Goal: Task Accomplishment & Management: Complete application form

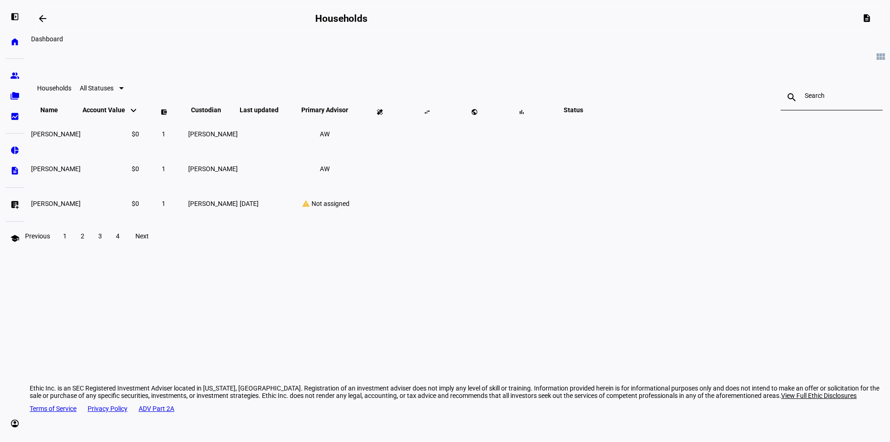
click at [42, 18] on mat-icon "arrow_backwards" at bounding box center [42, 18] width 11 height 11
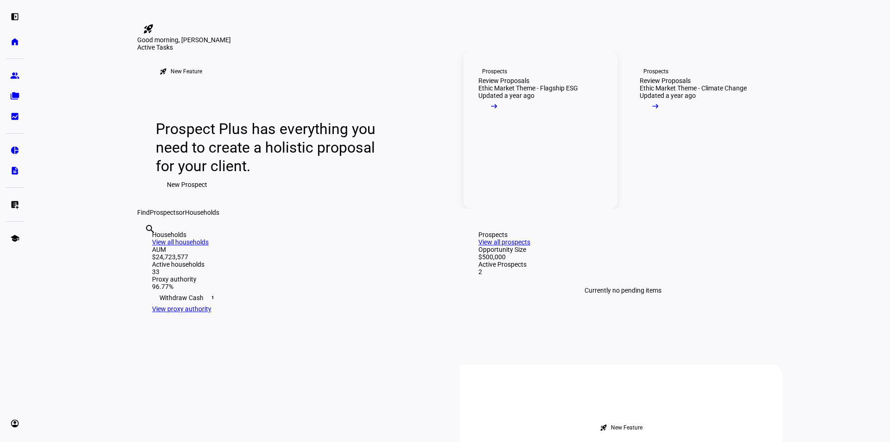
click at [529, 84] on div "Review Proposals" at bounding box center [503, 80] width 51 height 7
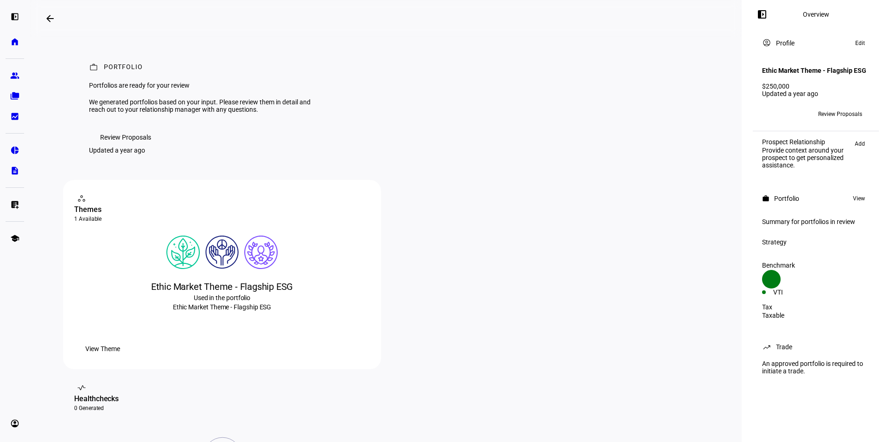
click at [49, 19] on mat-icon "arrow_backwards" at bounding box center [49, 18] width 11 height 11
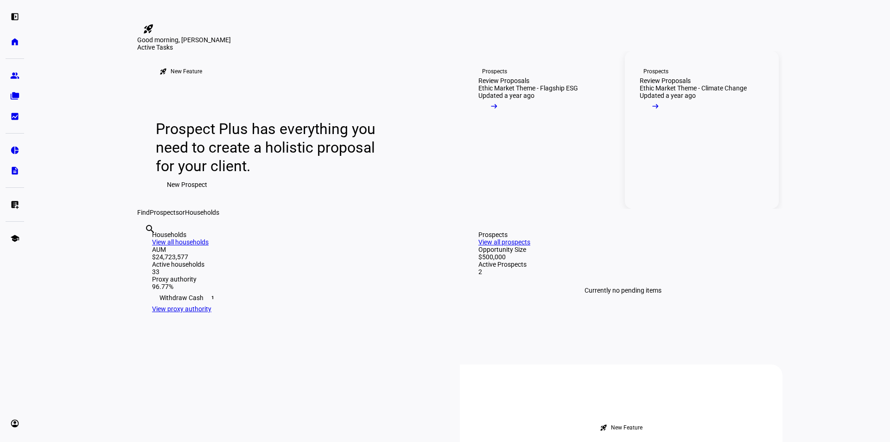
click at [663, 84] on div "Review Proposals" at bounding box center [665, 80] width 51 height 7
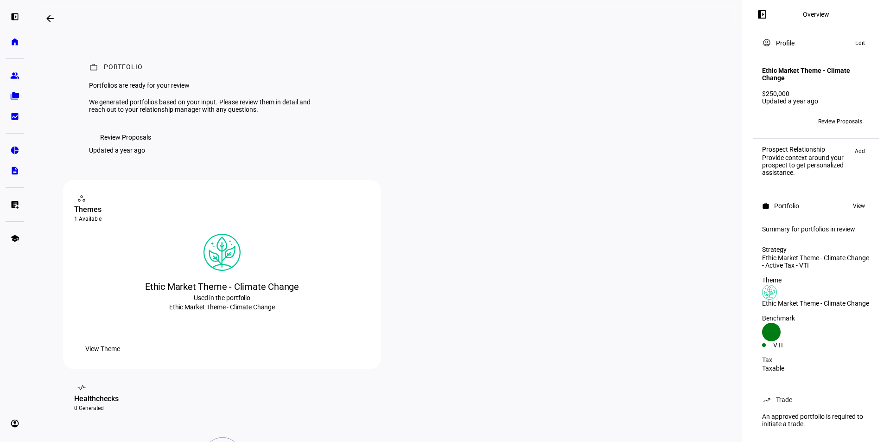
click at [46, 16] on span at bounding box center [50, 18] width 22 height 22
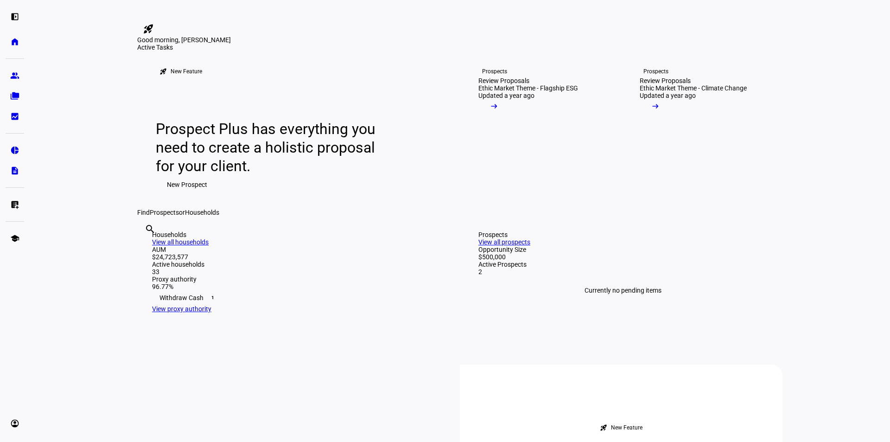
click at [146, 247] on input "text" at bounding box center [146, 241] width 2 height 11
type input "[PERSON_NAME]"
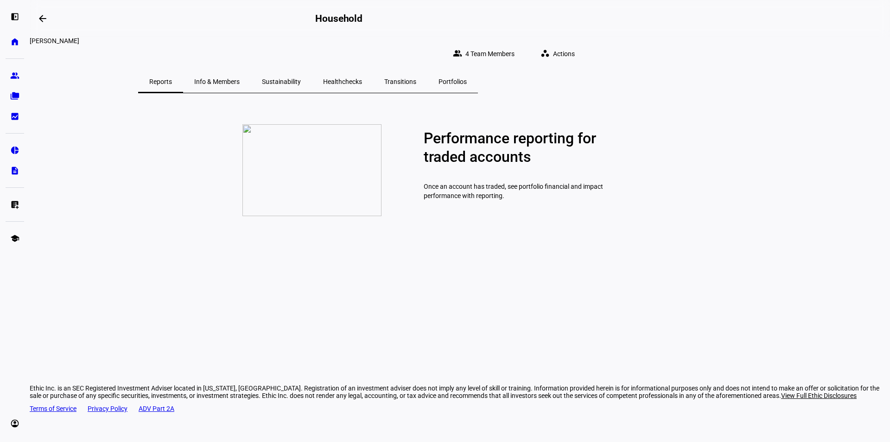
click at [240, 78] on span "Info & Members" at bounding box center [216, 81] width 45 height 6
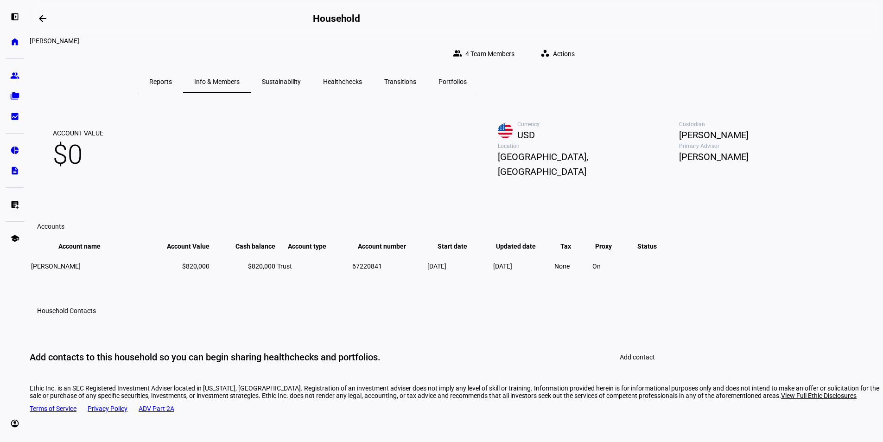
click at [301, 81] on span "Sustainability" at bounding box center [281, 81] width 39 height 22
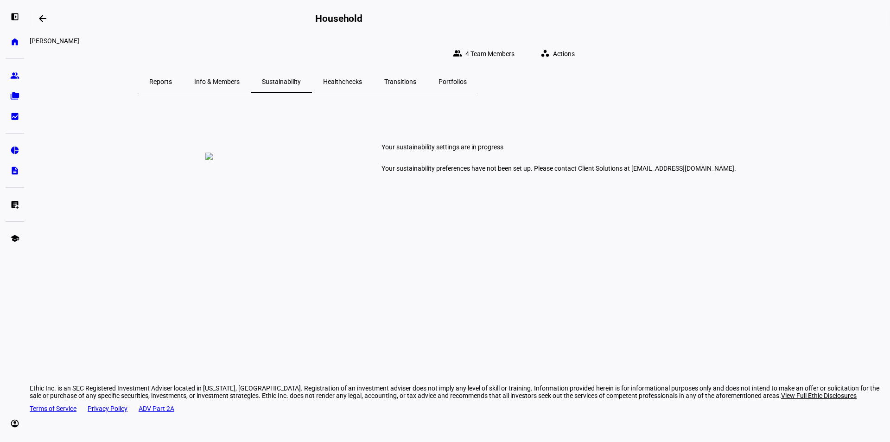
click at [467, 78] on span "Portfolios" at bounding box center [452, 81] width 28 height 6
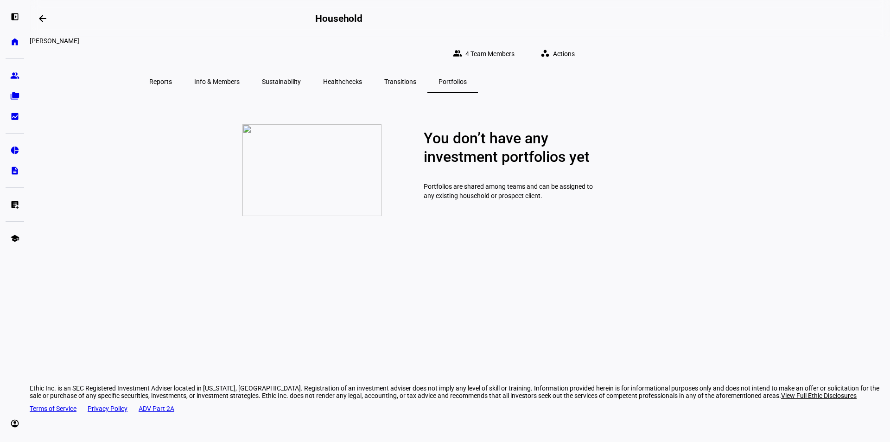
click at [575, 48] on span "Actions" at bounding box center [564, 53] width 22 height 19
click at [423, 107] on div at bounding box center [445, 221] width 890 height 442
click at [12, 74] on eth-mat-symbol "group" at bounding box center [14, 75] width 9 height 9
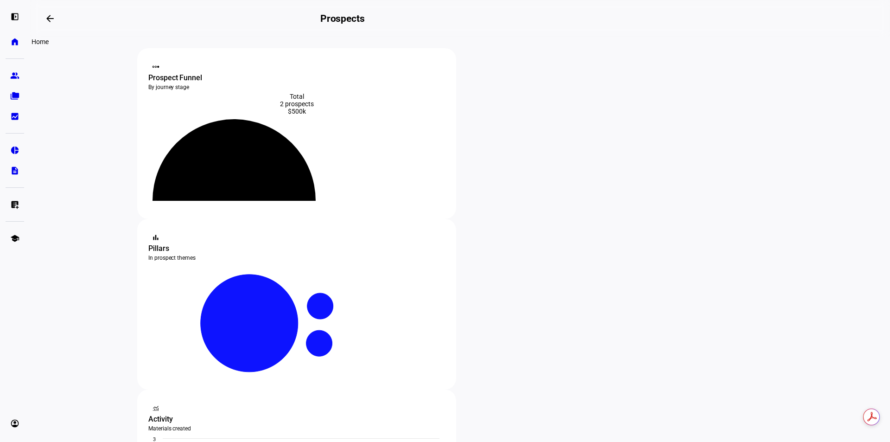
click at [13, 41] on eth-mat-symbol "home" at bounding box center [14, 41] width 9 height 9
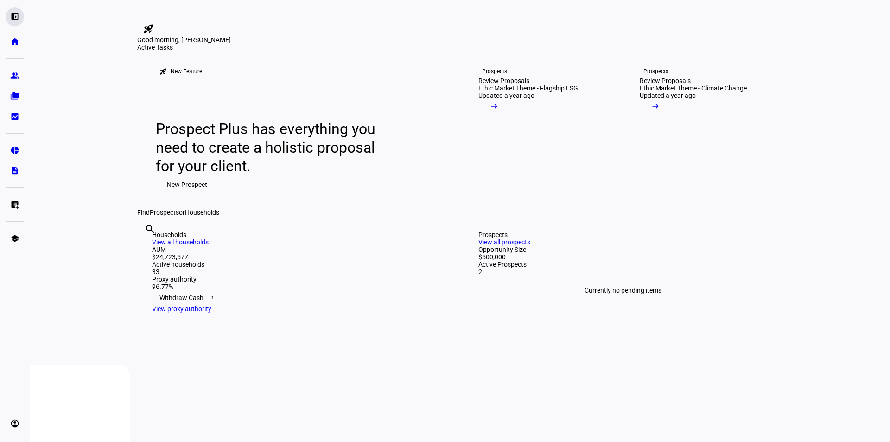
click at [14, 14] on eth-mat-symbol "left_panel_open" at bounding box center [14, 16] width 9 height 9
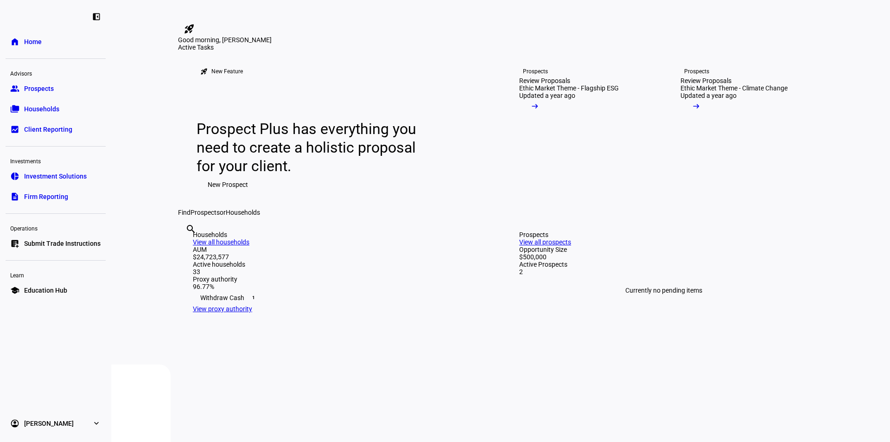
click at [66, 243] on span "Submit Trade Instructions" at bounding box center [62, 243] width 76 height 9
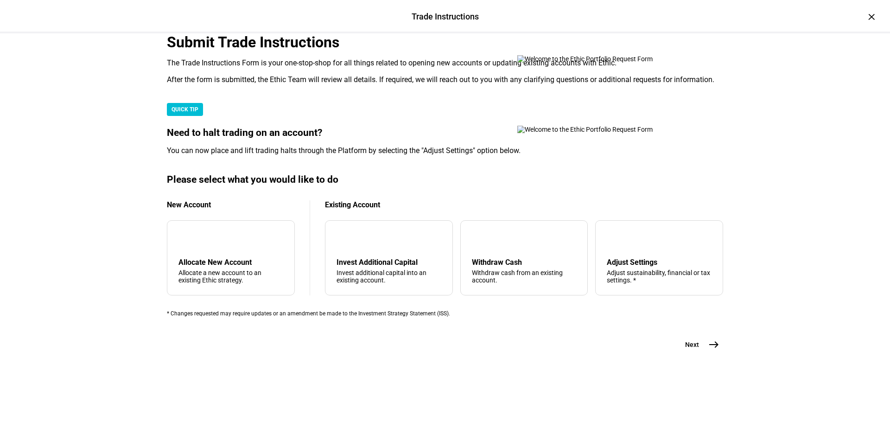
scroll to position [205, 0]
click at [191, 245] on mat-icon "add" at bounding box center [185, 239] width 11 height 11
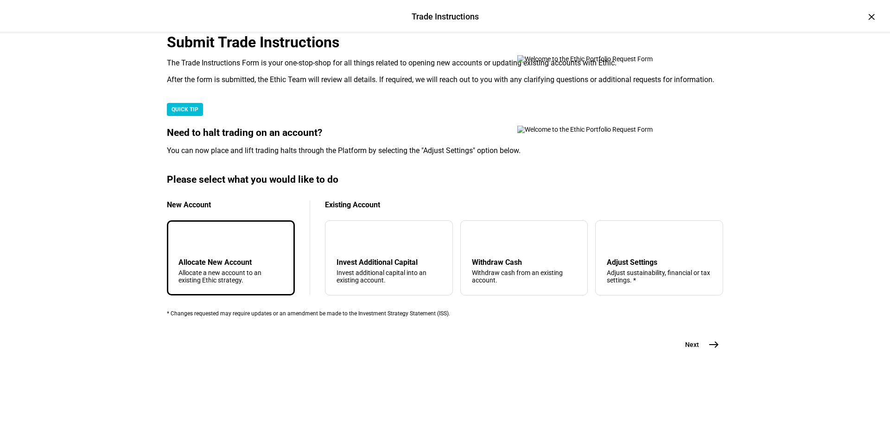
click at [711, 354] on plt-prf-form-page "Submit Trade Instructions The Trade Instructions Form is your one-stop-shop for…" at bounding box center [445, 193] width 556 height 320
click at [714, 350] on mat-icon "east" at bounding box center [713, 344] width 11 height 11
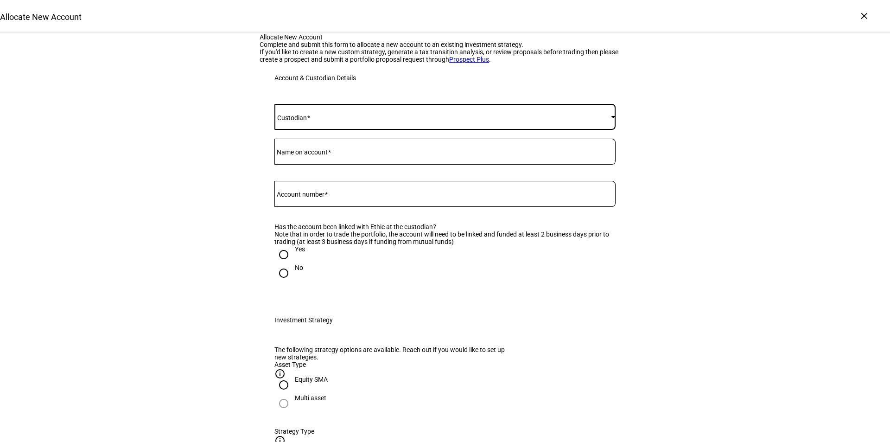
click at [326, 120] on span at bounding box center [442, 116] width 336 height 7
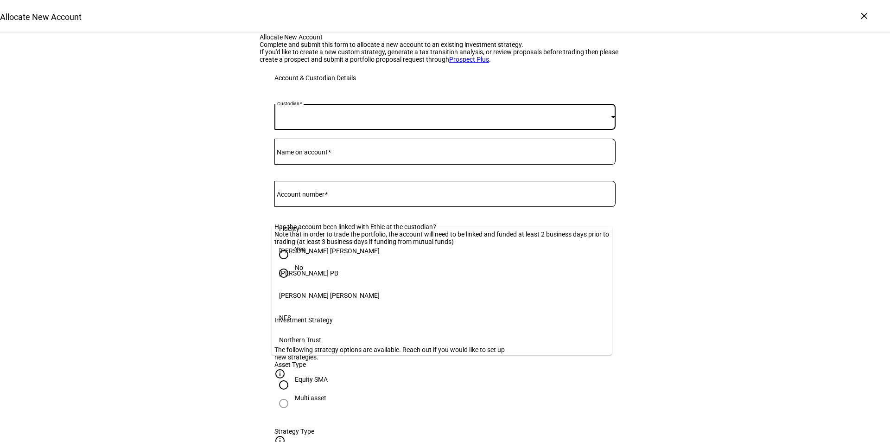
scroll to position [184, 0]
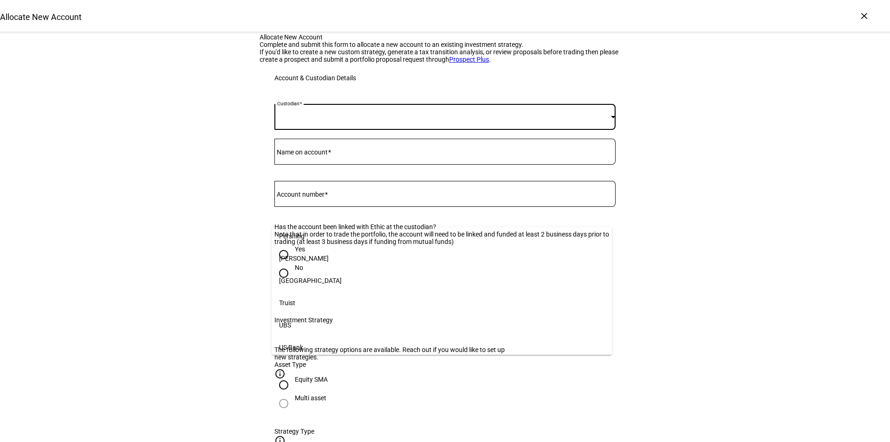
click at [309, 253] on mat-option "Schwab" at bounding box center [442, 258] width 340 height 22
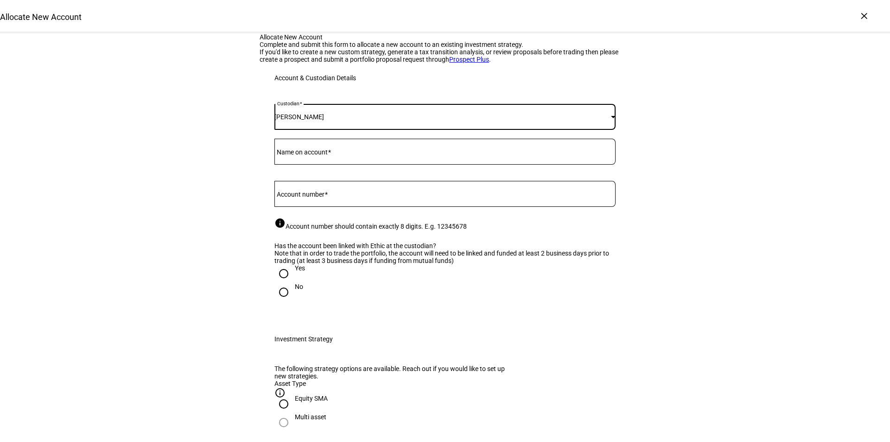
click at [312, 156] on mat-label "Name on account" at bounding box center [302, 151] width 51 height 7
click at [312, 153] on input "Name on account" at bounding box center [444, 149] width 341 height 7
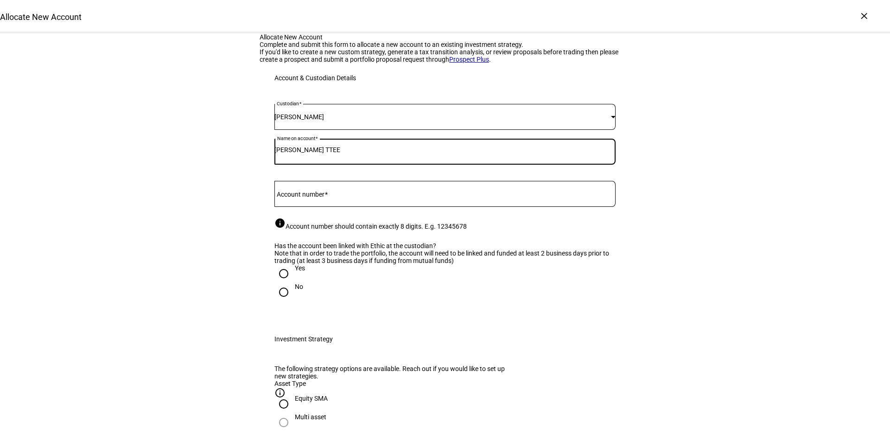
type input "Jeanne Kay TTEE"
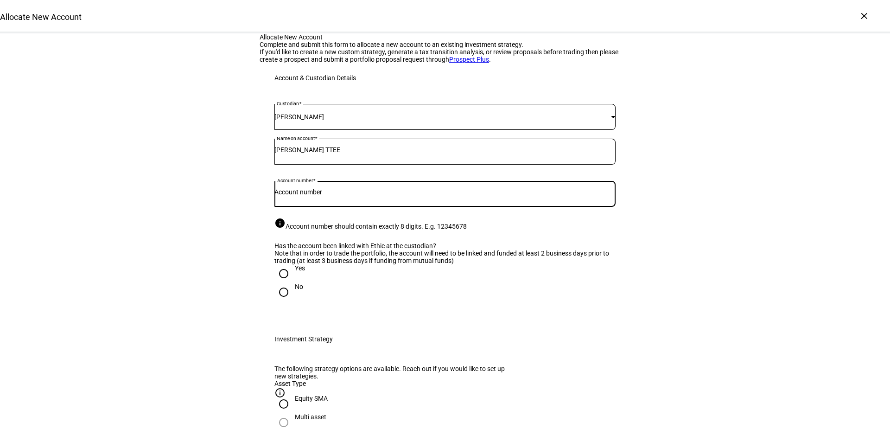
click at [311, 196] on input "Account number" at bounding box center [444, 191] width 341 height 7
drag, startPoint x: 324, startPoint y: 289, endPoint x: 311, endPoint y: 294, distance: 13.5
paste input "6722-0841"
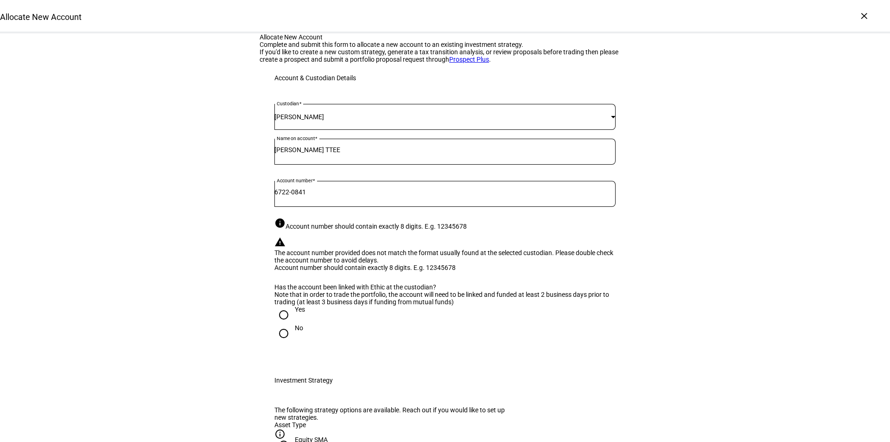
click at [521, 215] on div at bounding box center [444, 211] width 341 height 9
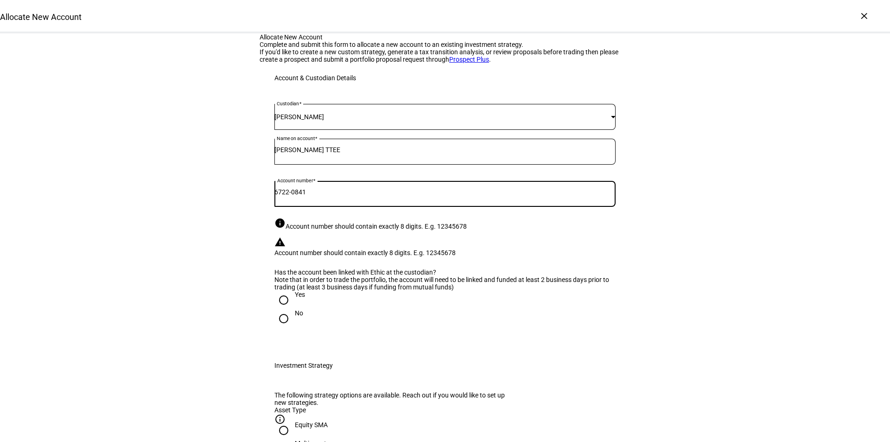
click at [296, 196] on input "6722-0841" at bounding box center [444, 191] width 341 height 7
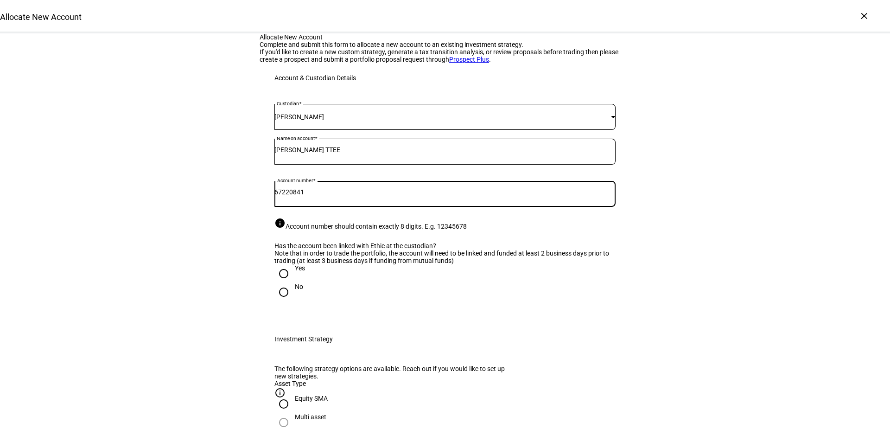
type input "67220841"
click at [519, 230] on div "info Account number should contain exactly 8 digits. E.g. 12345678" at bounding box center [444, 223] width 341 height 13
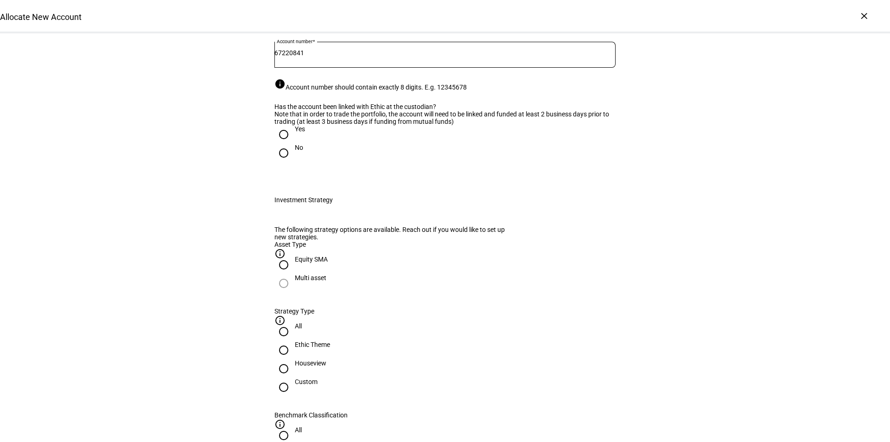
scroll to position [185, 0]
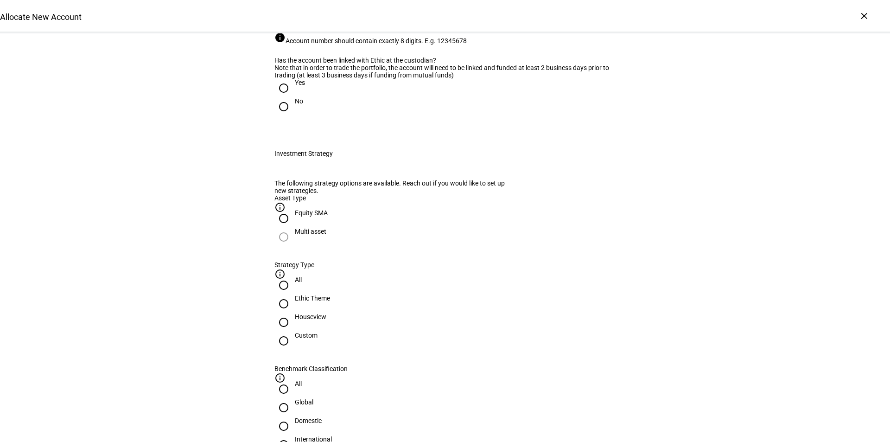
click at [275, 97] on input "Yes" at bounding box center [283, 88] width 19 height 19
radio input "true"
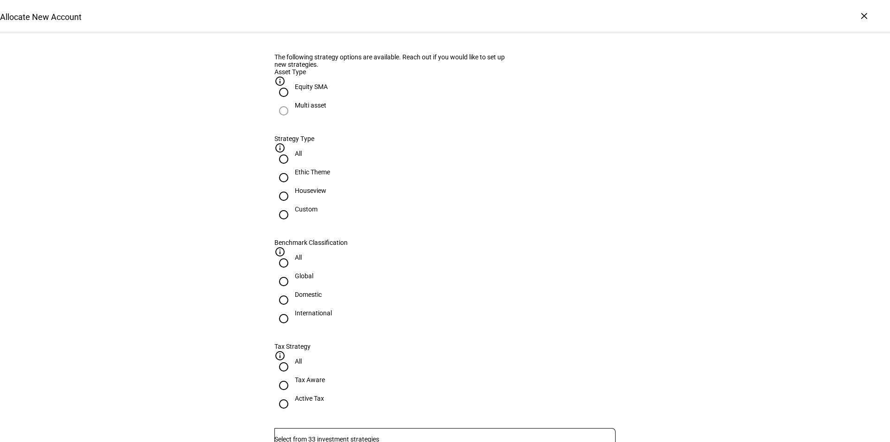
scroll to position [324, 0]
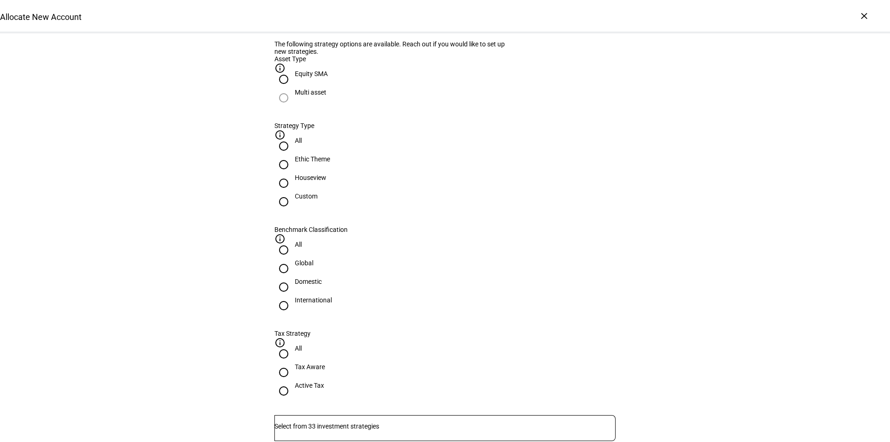
click at [365, 422] on input "Number" at bounding box center [444, 425] width 341 height 7
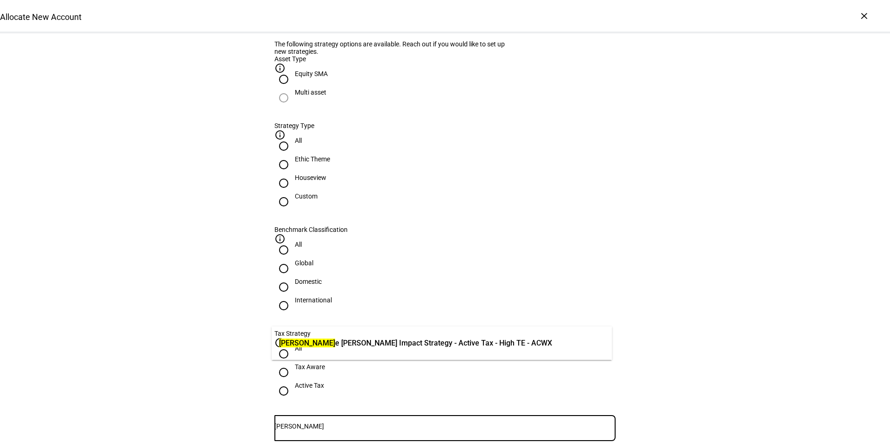
type input "jeann"
click at [374, 344] on span "Jeann e Kay Impact Strategy - Active Tax - High TE - ACWX" at bounding box center [415, 342] width 273 height 11
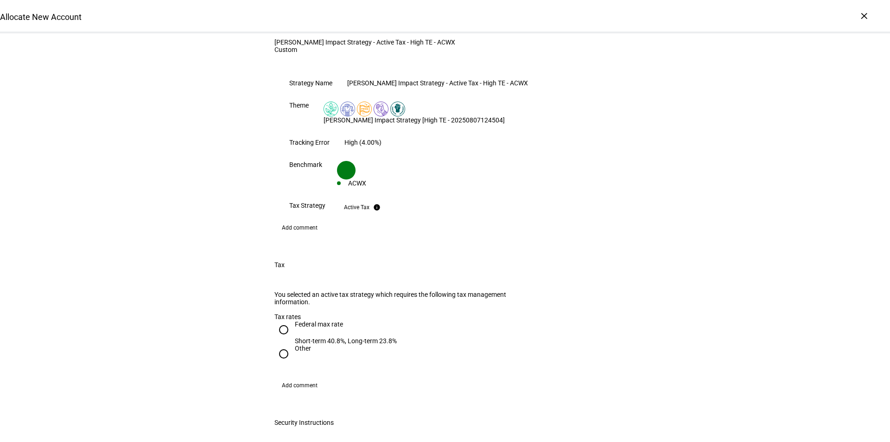
scroll to position [788, 0]
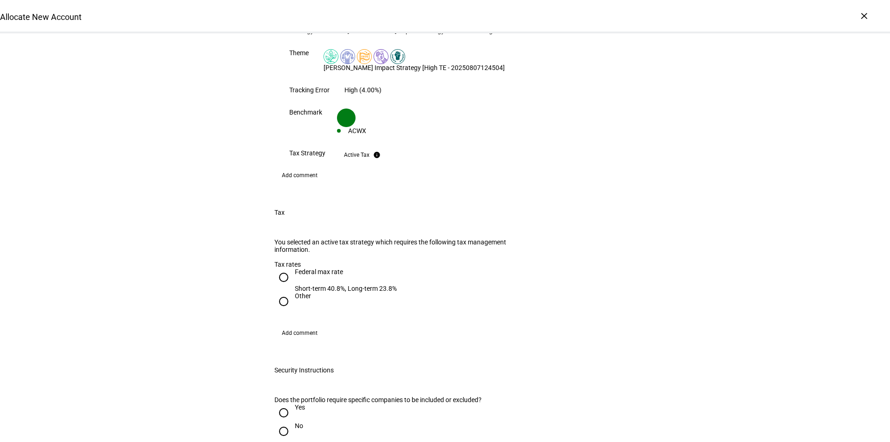
click at [282, 268] on input "Federal max rate Short-term 40.8%, Long-term 23.8%" at bounding box center [283, 277] width 19 height 19
radio input "true"
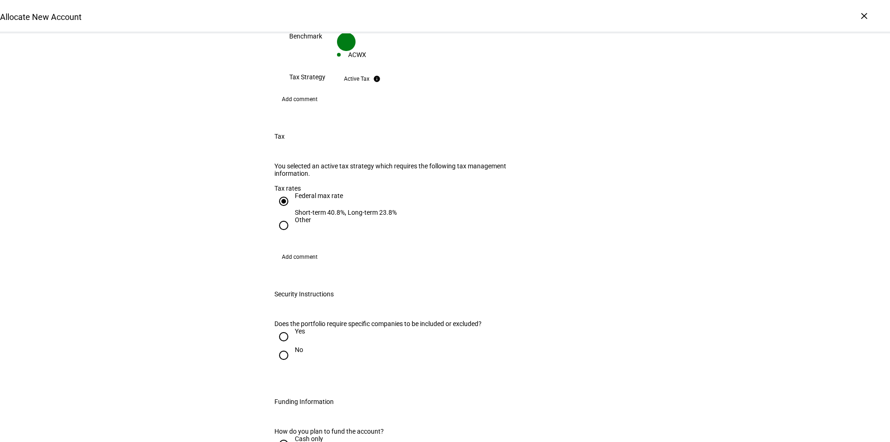
scroll to position [880, 0]
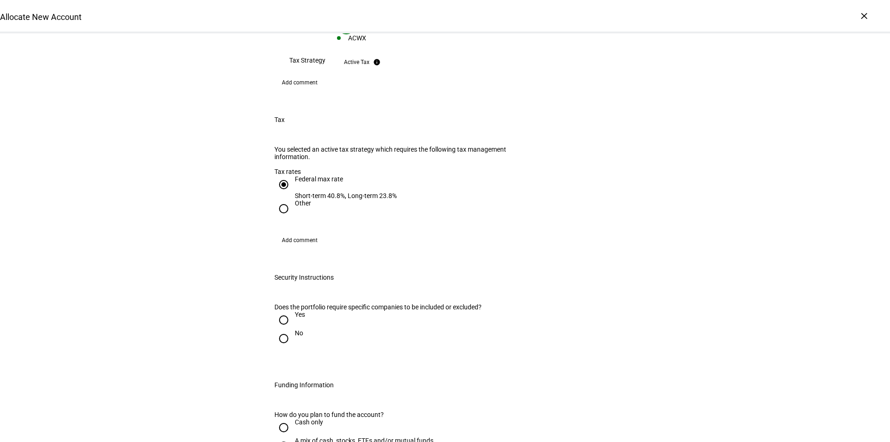
click at [282, 199] on input "Other" at bounding box center [283, 208] width 19 height 19
radio input "true"
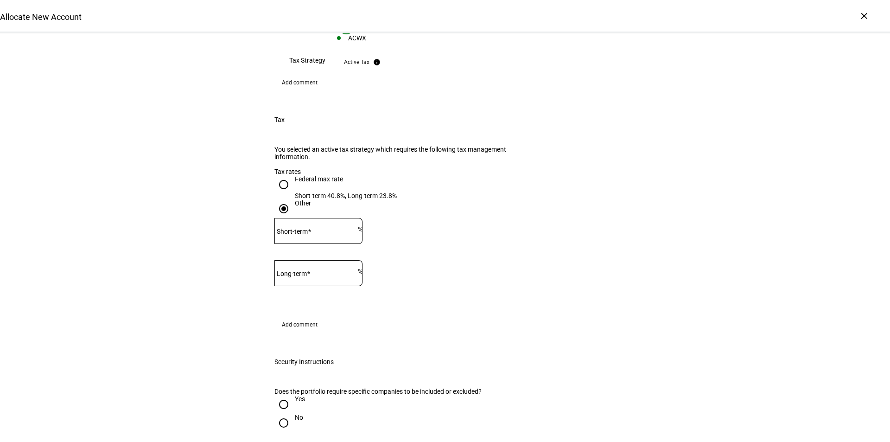
click at [342, 225] on input "Short-term" at bounding box center [315, 228] width 83 height 7
click at [321, 267] on input "Long-term" at bounding box center [315, 270] width 83 height 7
drag, startPoint x: 327, startPoint y: 229, endPoint x: 327, endPoint y: 224, distance: 5.6
click at [327, 260] on div at bounding box center [315, 273] width 83 height 26
click at [327, 267] on input "Long-term" at bounding box center [315, 270] width 83 height 7
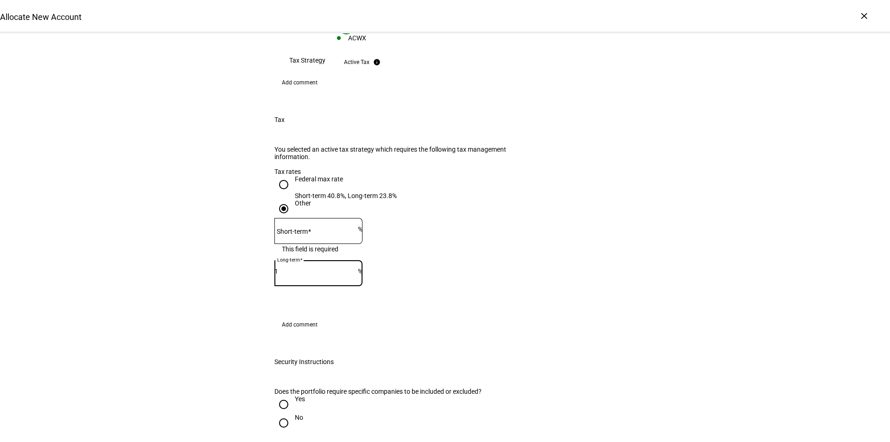
click at [358, 267] on input "1" at bounding box center [315, 270] width 83 height 7
type input "2"
click at [358, 267] on input "2" at bounding box center [315, 270] width 83 height 7
drag, startPoint x: 323, startPoint y: 224, endPoint x: 270, endPoint y: 224, distance: 53.3
click at [270, 224] on div "Is the account taxable? Yes No You selected an active tax strategy which requir…" at bounding box center [445, 240] width 371 height 212
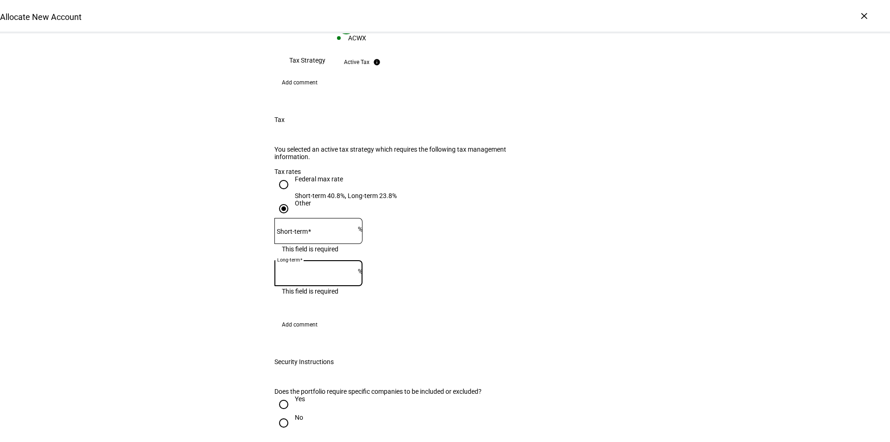
click at [308, 228] on mat-label "Short-term" at bounding box center [292, 231] width 31 height 7
click at [312, 225] on input "Short-term" at bounding box center [315, 228] width 83 height 7
click at [494, 218] on eth-form-field-wrapper "Short-term % This field is required" at bounding box center [444, 235] width 341 height 35
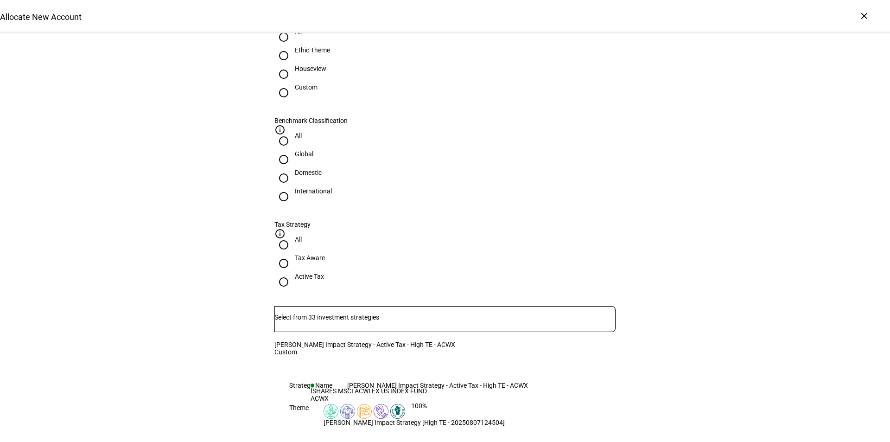
scroll to position [417, 0]
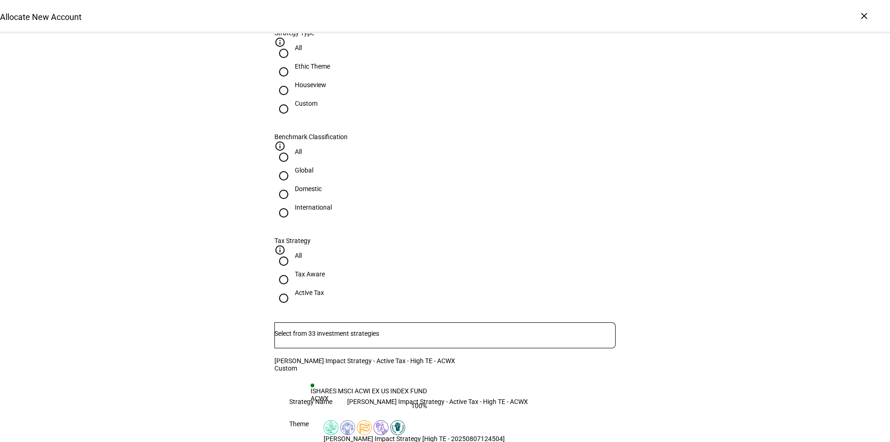
click at [293, 81] on input "Ethic Theme" at bounding box center [283, 72] width 19 height 19
radio input "true"
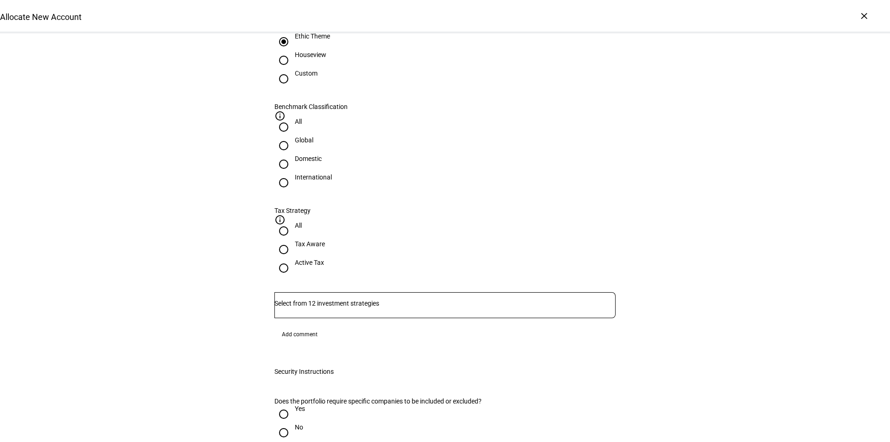
scroll to position [463, 0]
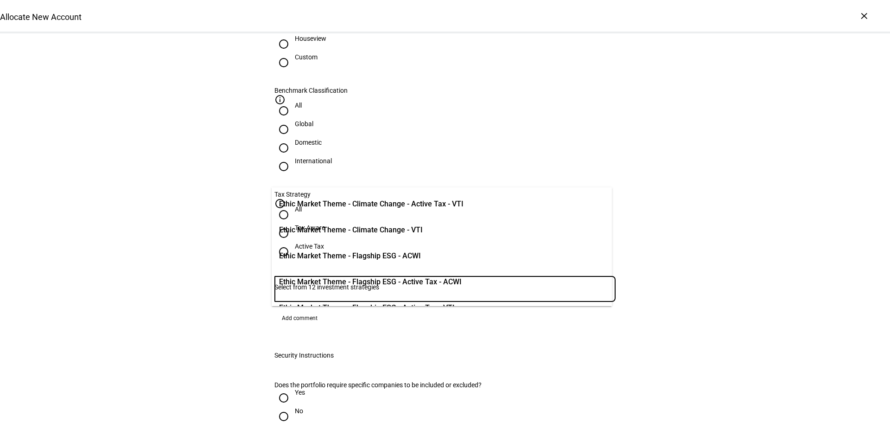
click at [364, 283] on input "Number" at bounding box center [444, 286] width 341 height 7
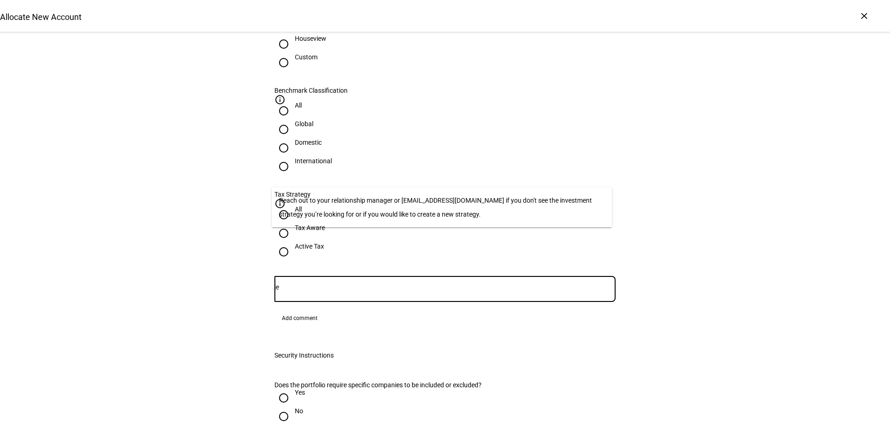
type input "j"
type input "k"
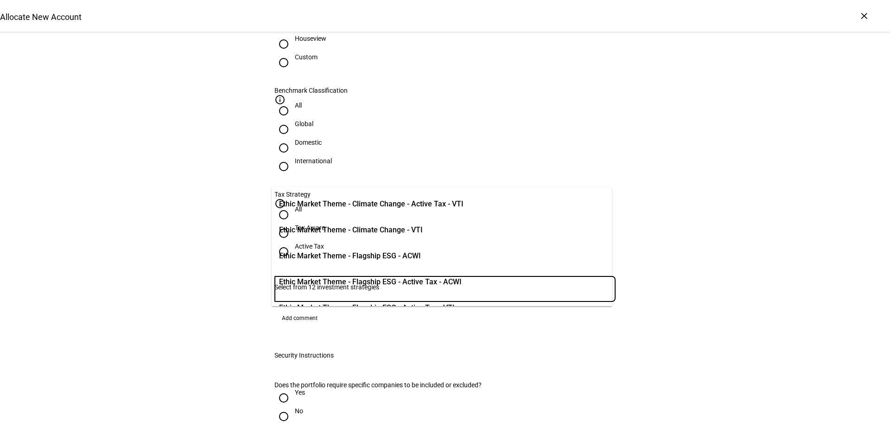
click at [293, 16] on input "All" at bounding box center [283, 7] width 19 height 19
radio input "true"
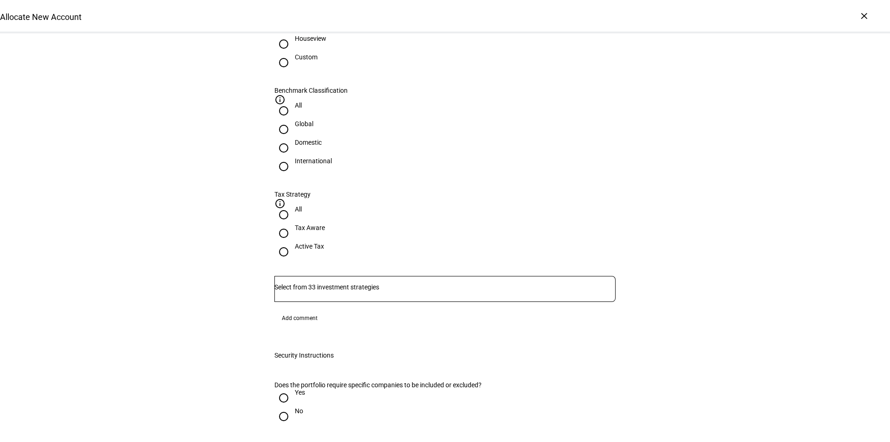
click at [293, 72] on input "Custom" at bounding box center [283, 62] width 19 height 19
radio input "true"
click at [334, 283] on input "Number" at bounding box center [444, 286] width 341 height 7
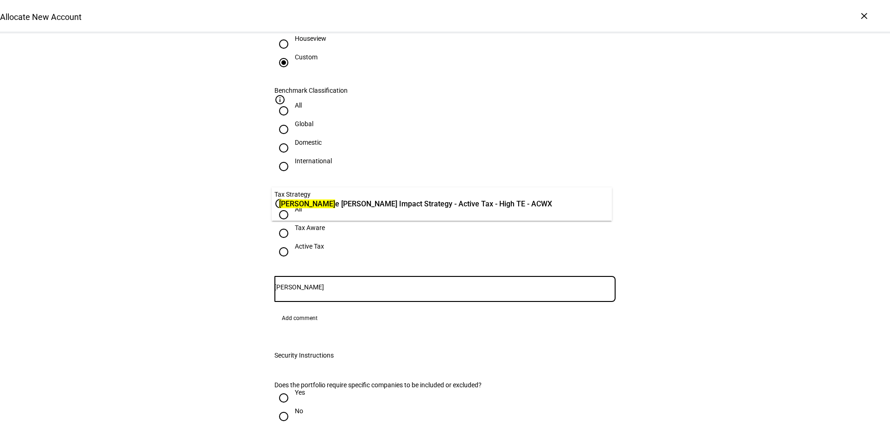
type input "jeann"
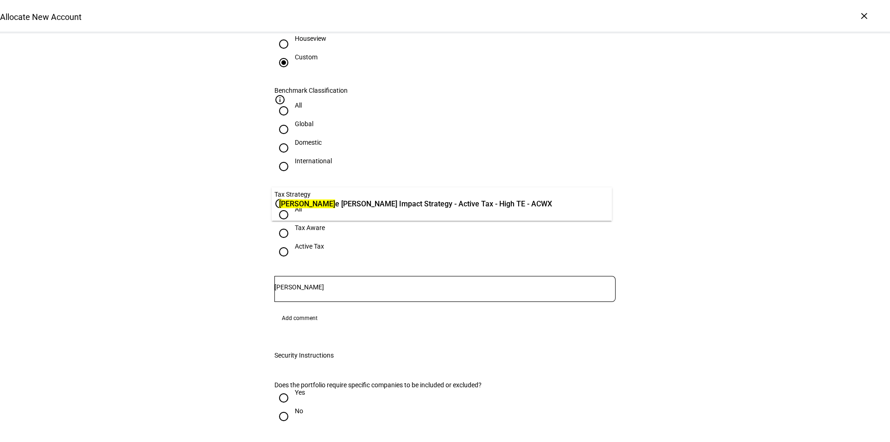
click at [400, 205] on span "Jeann e Kay Impact Strategy - Active Tax - High TE - ACWX" at bounding box center [415, 203] width 273 height 11
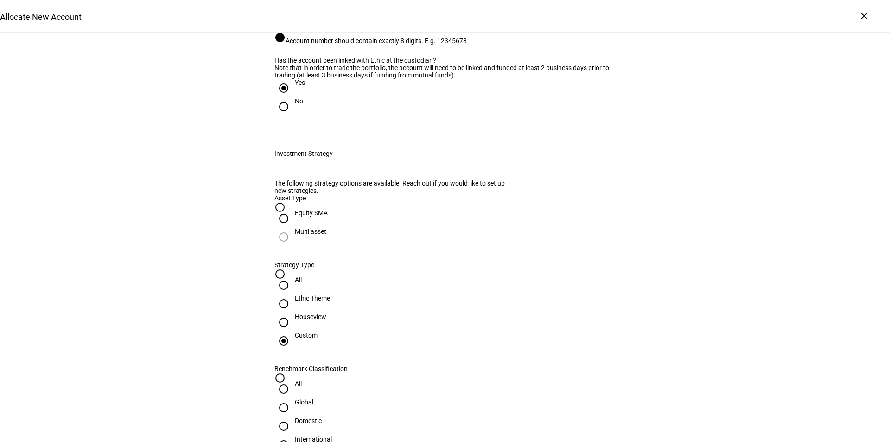
scroll to position [0, 0]
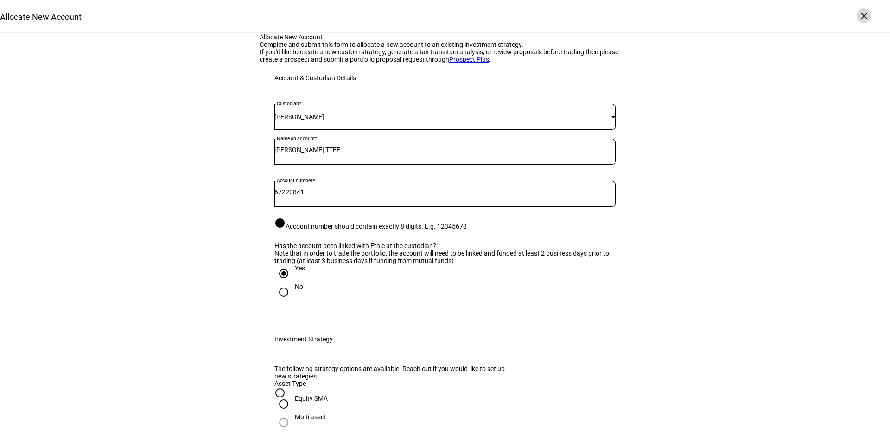
click at [865, 16] on div "×" at bounding box center [863, 15] width 15 height 15
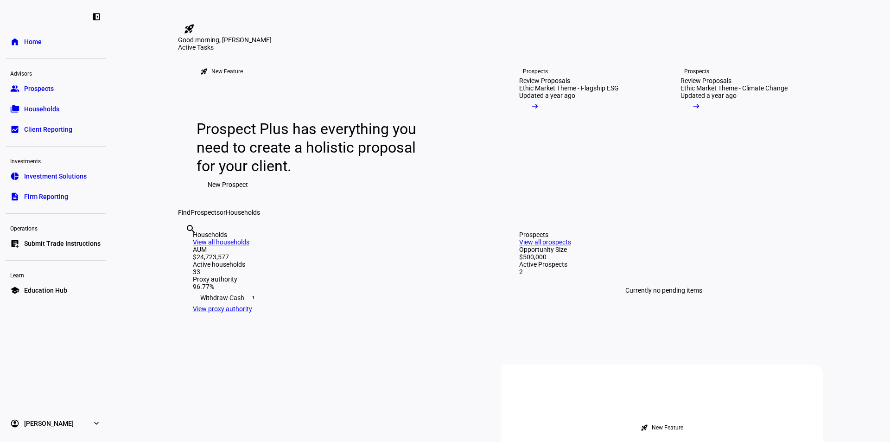
click at [46, 109] on span "Households" at bounding box center [41, 108] width 35 height 9
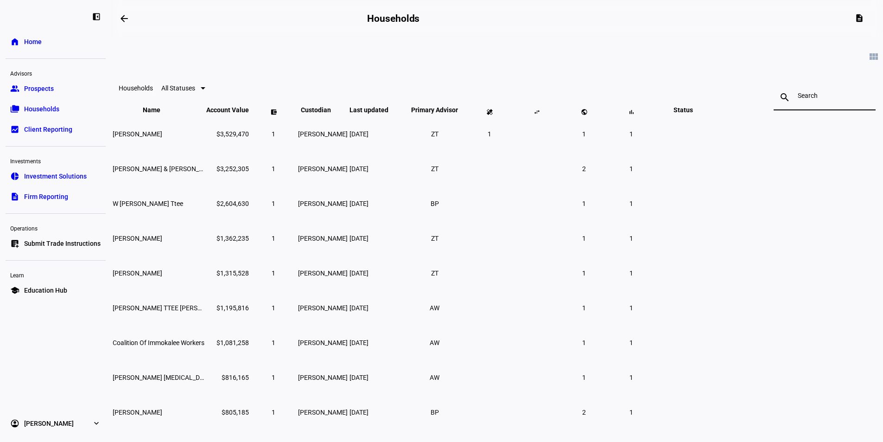
click at [798, 99] on input at bounding box center [825, 95] width 54 height 7
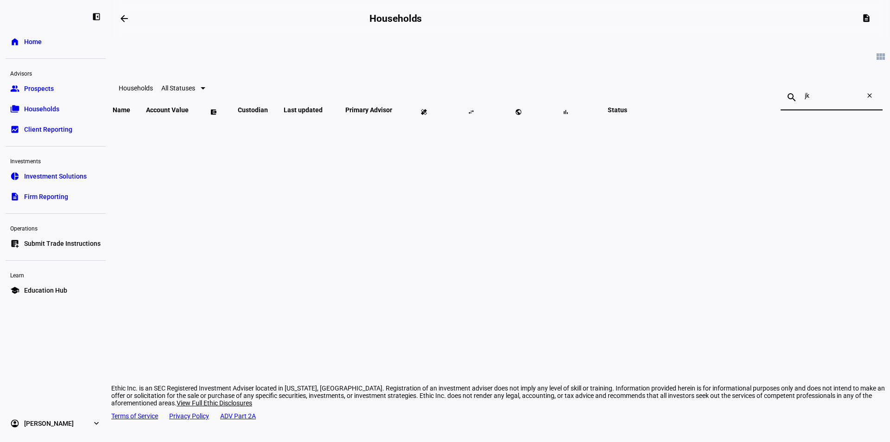
type input "j"
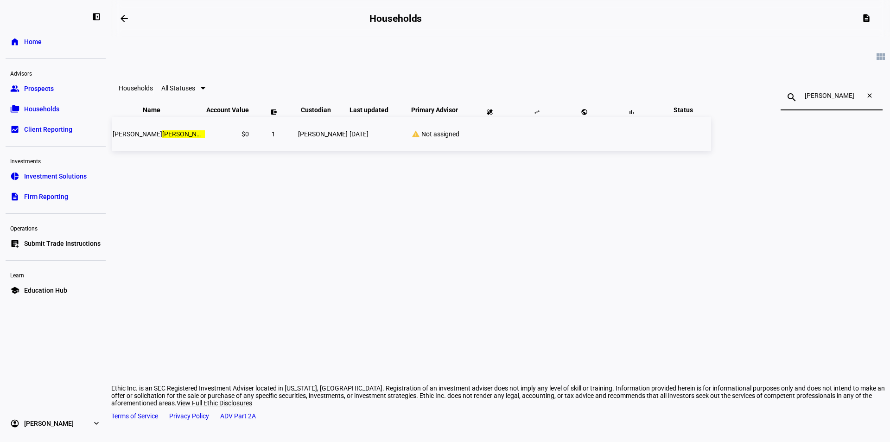
type input "[PERSON_NAME]"
click at [224, 138] on span "[PERSON_NAME]" at bounding box center [169, 133] width 112 height 7
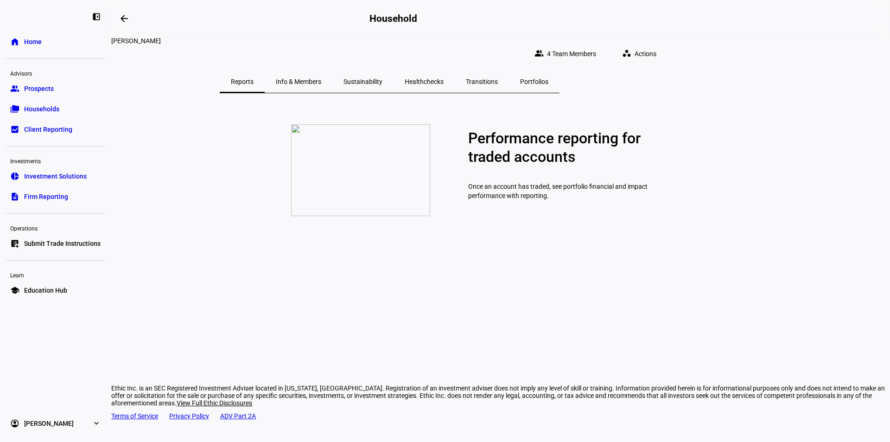
click at [548, 78] on span "Portfolios" at bounding box center [534, 81] width 28 height 6
click at [498, 78] on span "Transitions" at bounding box center [482, 81] width 32 height 6
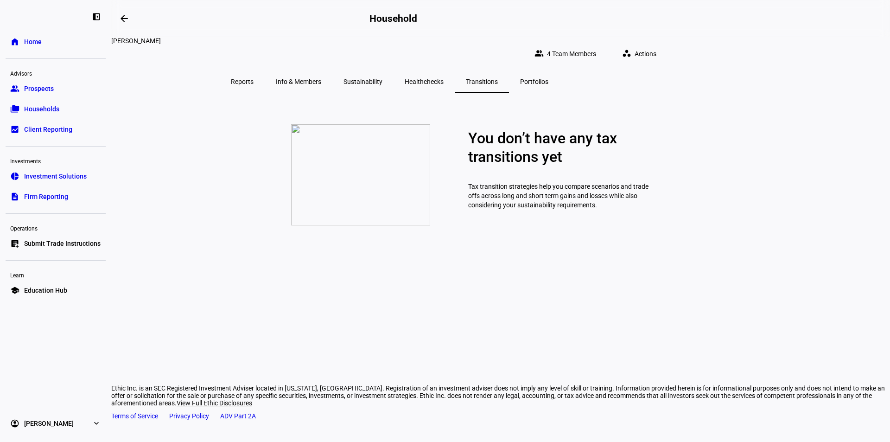
click at [443, 78] on span "Healthchecks" at bounding box center [424, 81] width 39 height 6
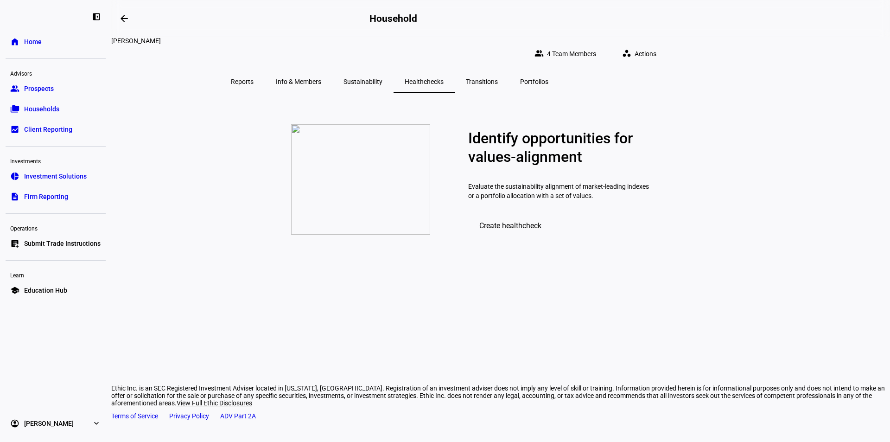
click at [382, 78] on span "Sustainability" at bounding box center [362, 81] width 39 height 6
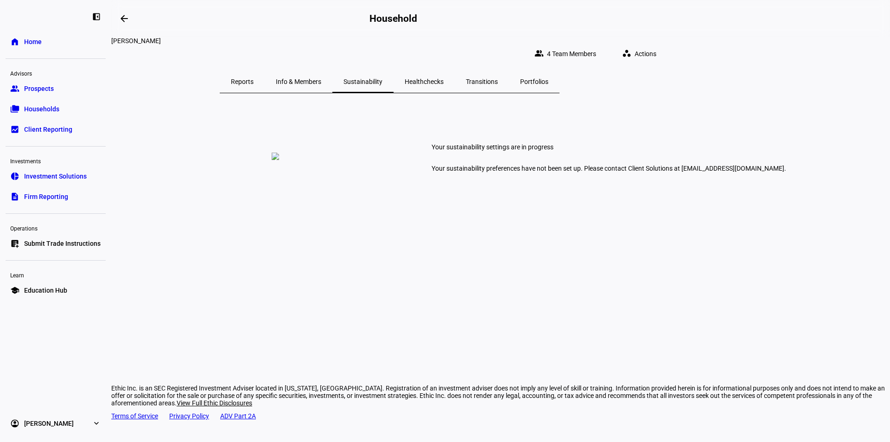
click at [321, 80] on span "Info & Members" at bounding box center [298, 81] width 45 height 22
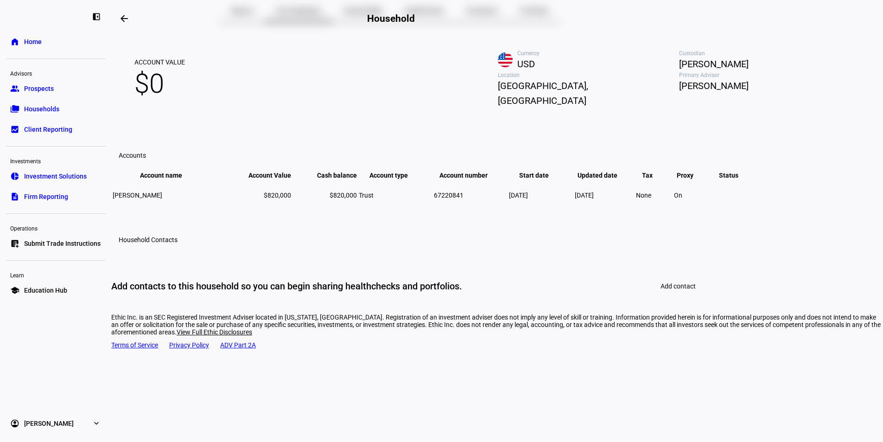
scroll to position [95, 0]
click at [357, 210] on td "$820,000" at bounding box center [324, 195] width 65 height 30
click at [223, 210] on td "Jeanne Kay Ttee" at bounding box center [167, 195] width 111 height 30
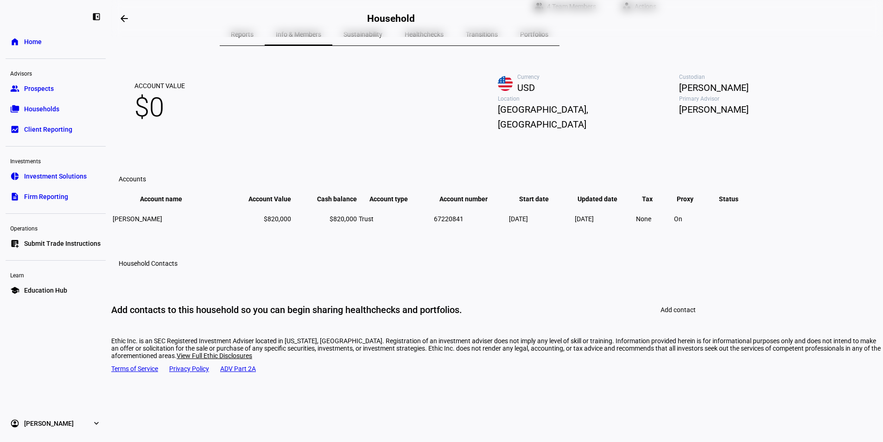
scroll to position [0, 0]
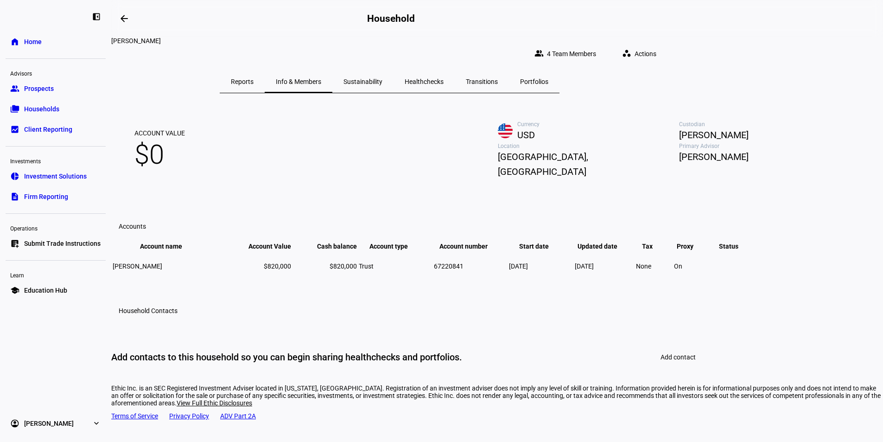
click at [382, 78] on span "Sustainability" at bounding box center [362, 81] width 39 height 6
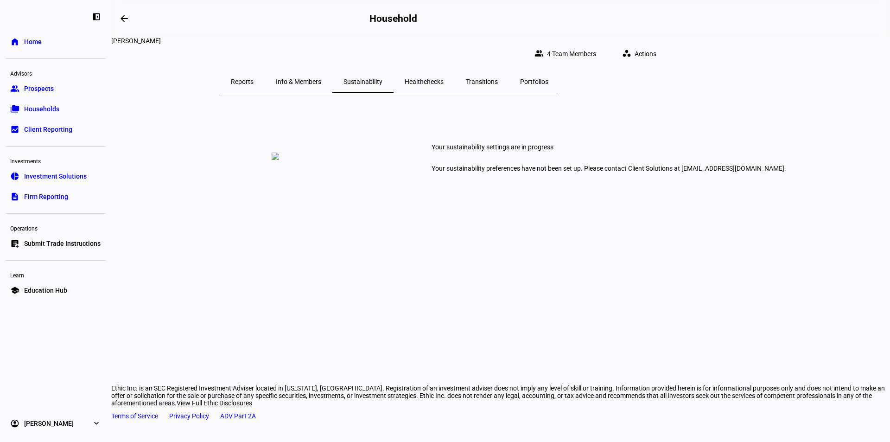
click at [656, 45] on span "Actions" at bounding box center [645, 53] width 22 height 19
click at [526, 76] on div at bounding box center [445, 221] width 890 height 442
click at [443, 78] on span "Healthchecks" at bounding box center [424, 81] width 39 height 6
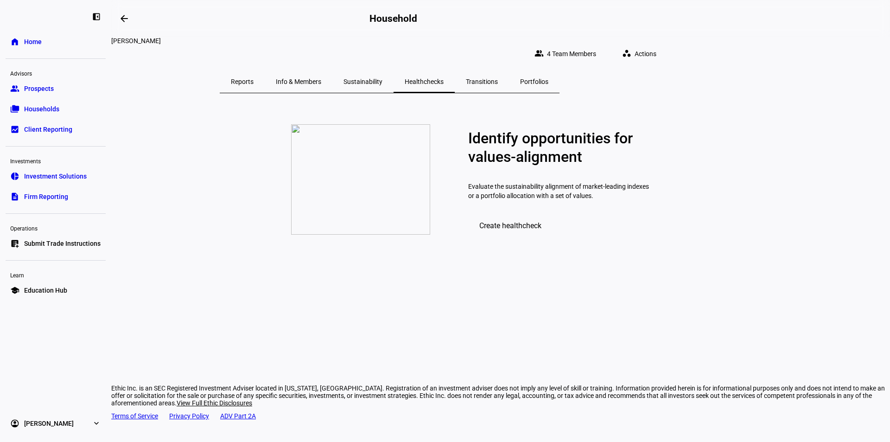
click at [498, 78] on span "Transitions" at bounding box center [482, 81] width 32 height 6
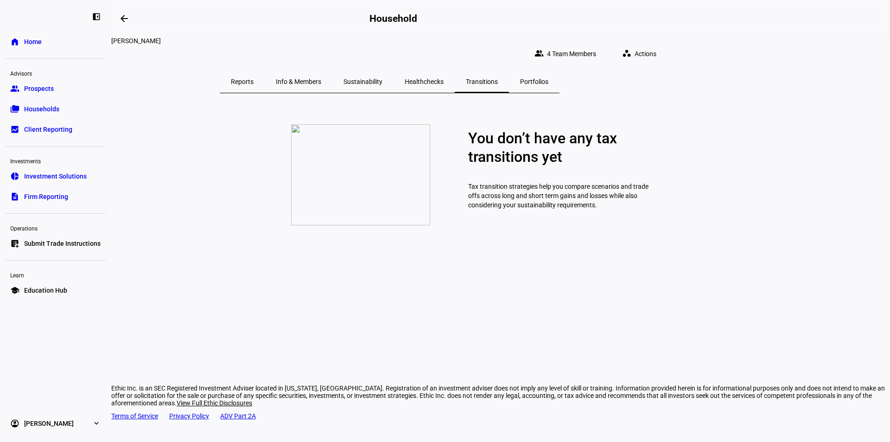
click at [321, 78] on span "Info & Members" at bounding box center [298, 81] width 45 height 6
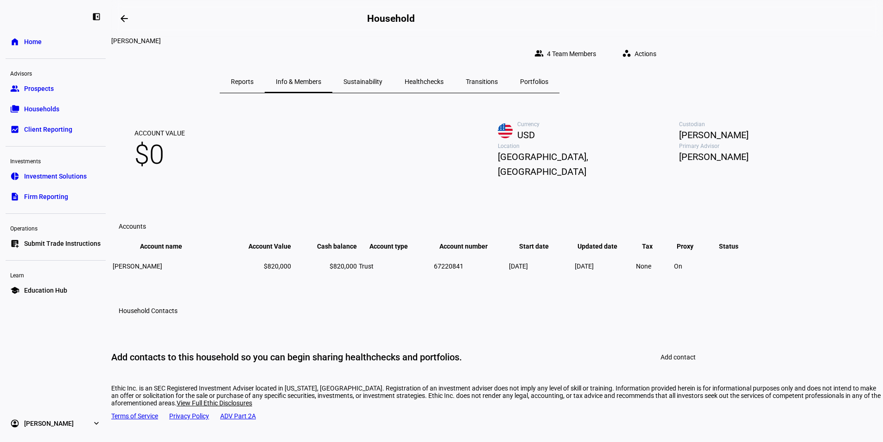
click at [51, 191] on link "description Firm Reporting" at bounding box center [56, 196] width 100 height 19
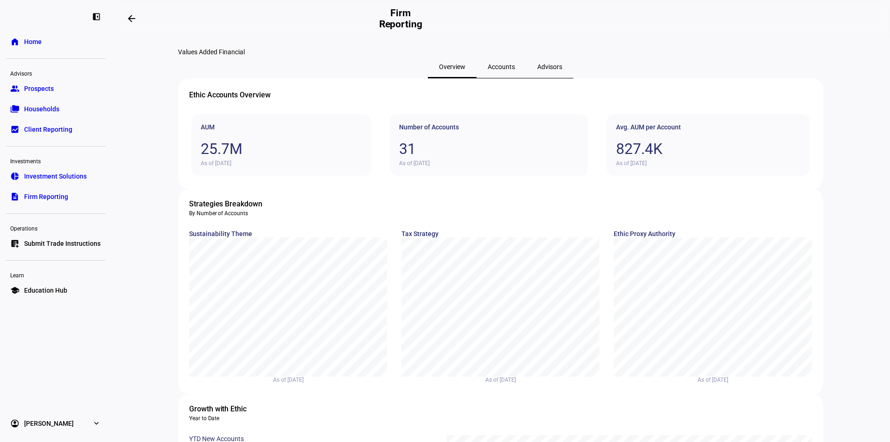
click at [44, 127] on span "Client Reporting" at bounding box center [48, 129] width 48 height 9
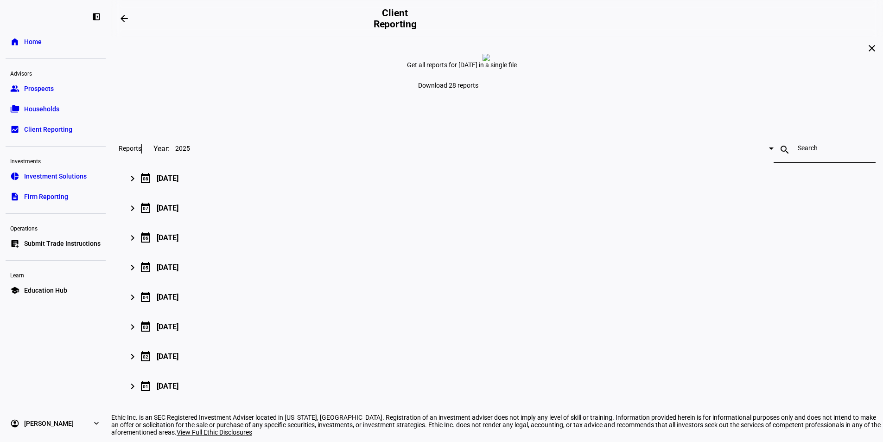
click at [50, 89] on span "Prospects" at bounding box center [39, 88] width 30 height 9
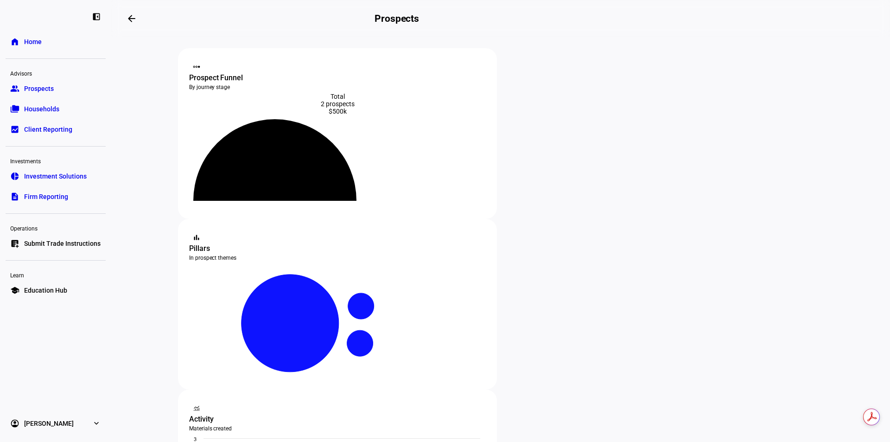
type input "kay"
click at [58, 248] on link "list_alt_add Submit Trade Instructions" at bounding box center [56, 243] width 100 height 19
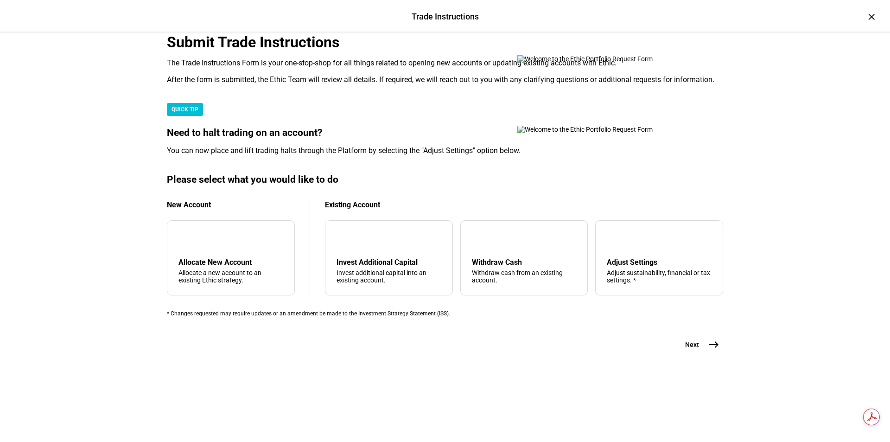
scroll to position [205, 0]
click at [608, 266] on div "Adjust Settings" at bounding box center [659, 262] width 105 height 9
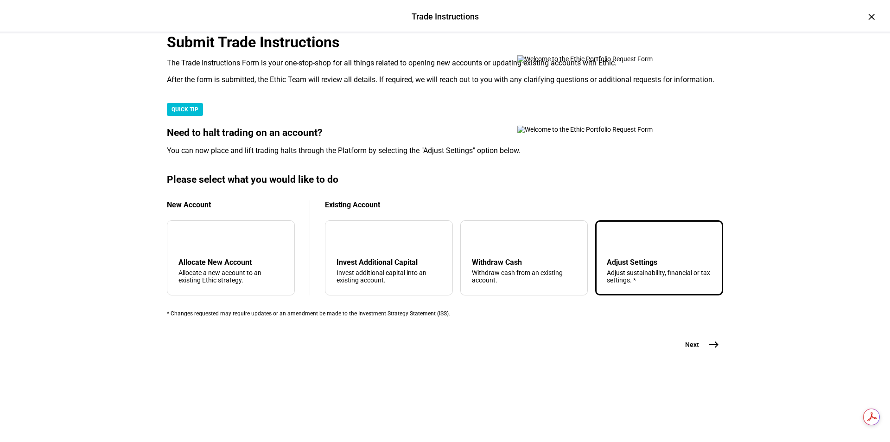
click at [714, 350] on mat-icon "east" at bounding box center [713, 344] width 11 height 11
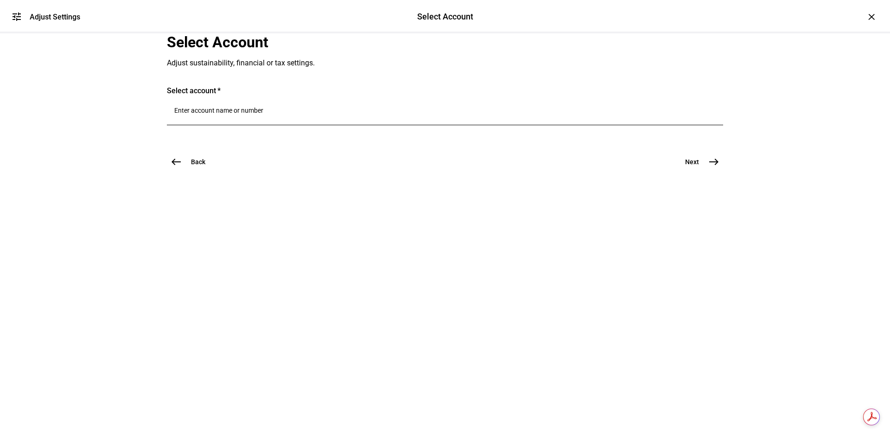
scroll to position [0, 0]
click at [220, 134] on div at bounding box center [445, 129] width 556 height 9
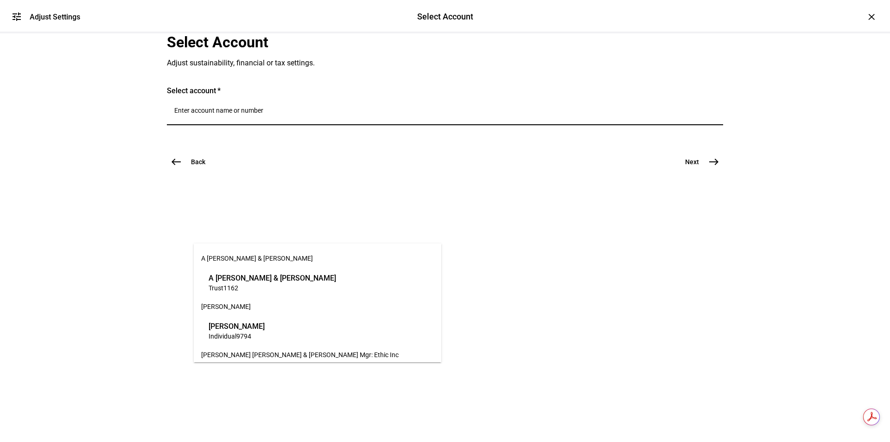
click at [238, 114] on input "Number" at bounding box center [444, 110] width 541 height 7
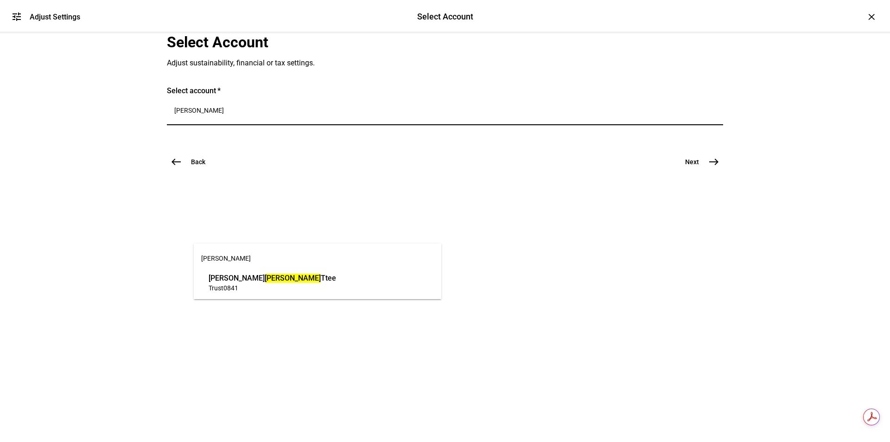
type input "kay"
click at [241, 283] on span "Trust 0841" at bounding box center [272, 287] width 127 height 9
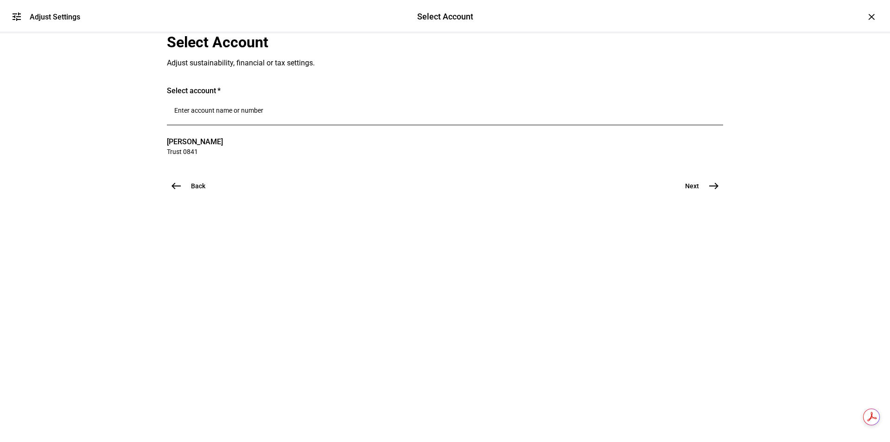
click at [714, 195] on span "east" at bounding box center [713, 186] width 19 height 19
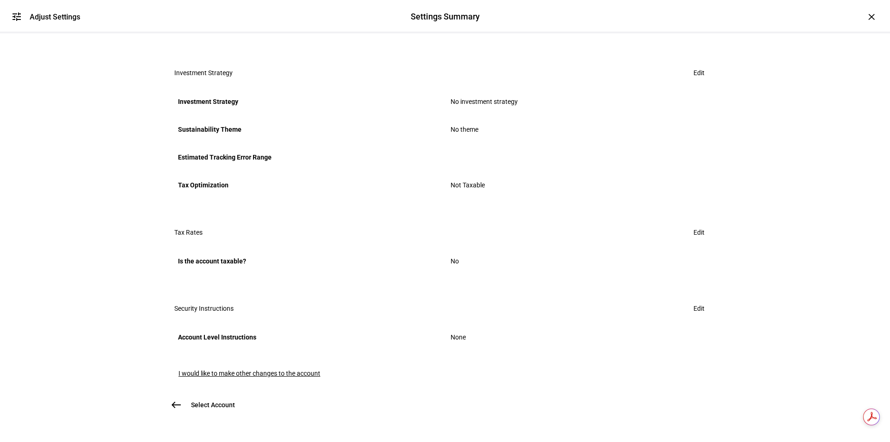
scroll to position [337, 0]
click at [266, 369] on span "I would like to make other changes to the account" at bounding box center [249, 372] width 142 height 7
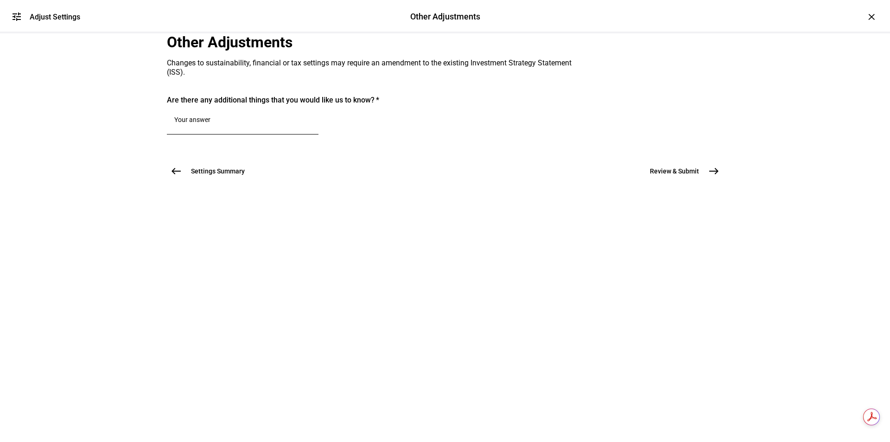
scroll to position [0, 0]
click at [191, 176] on span "Settings Summary" at bounding box center [218, 170] width 54 height 9
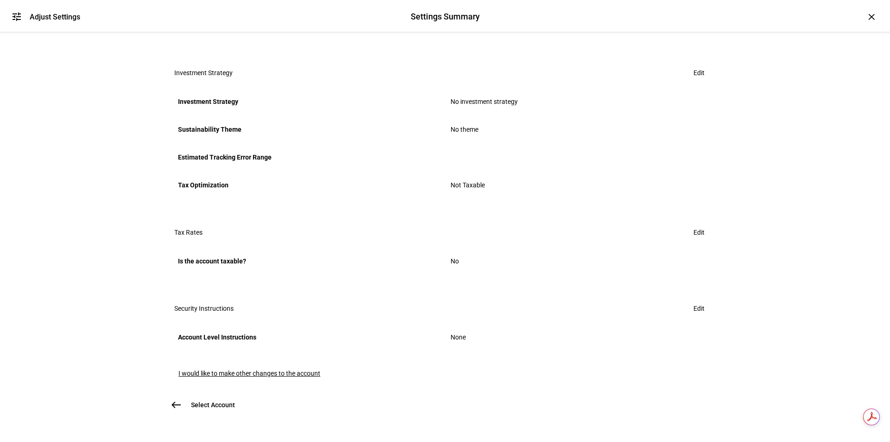
scroll to position [232, 0]
click at [693, 82] on span "Edit" at bounding box center [698, 72] width 11 height 19
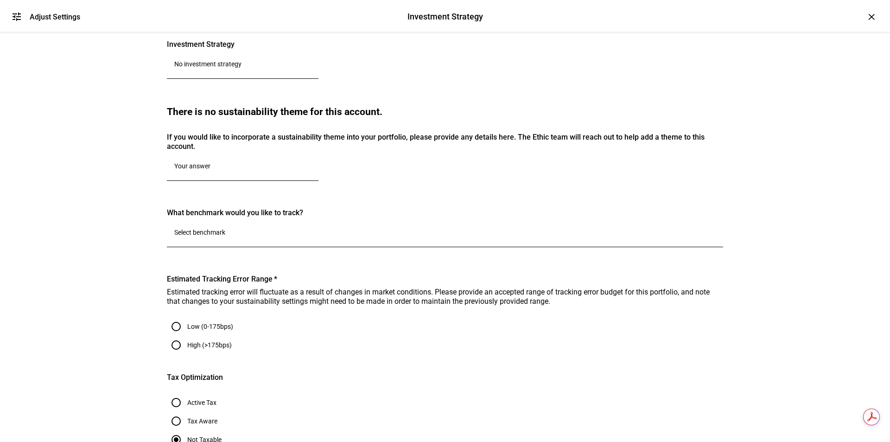
scroll to position [0, 0]
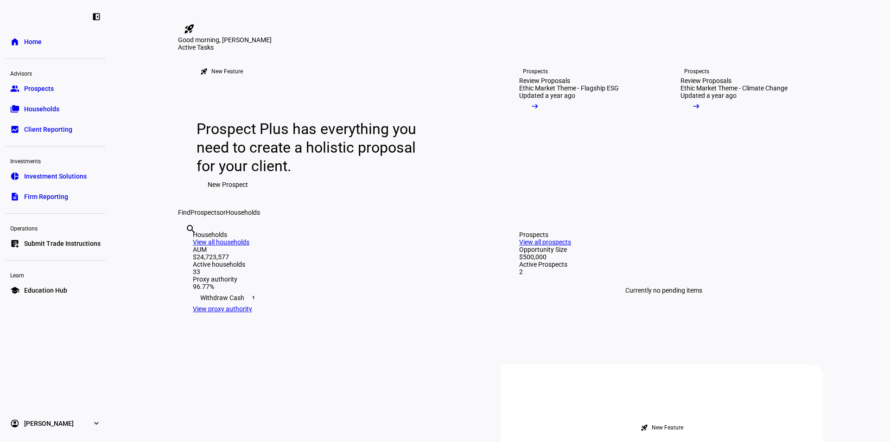
click at [44, 89] on span "Prospects" at bounding box center [39, 88] width 30 height 9
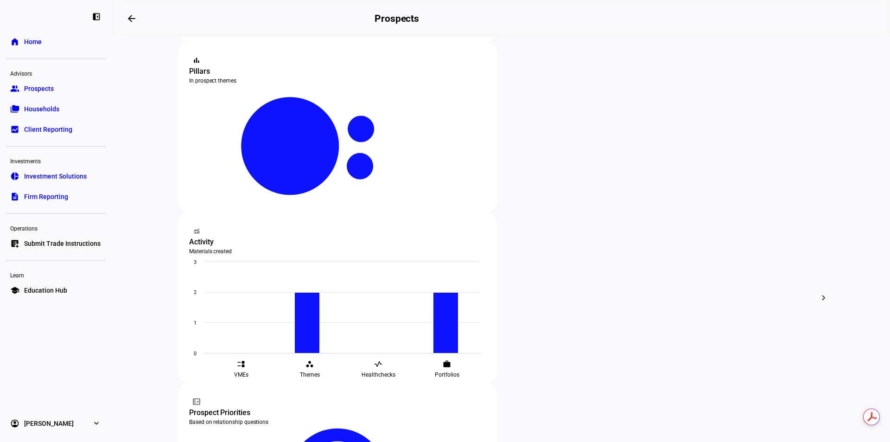
scroll to position [131, 0]
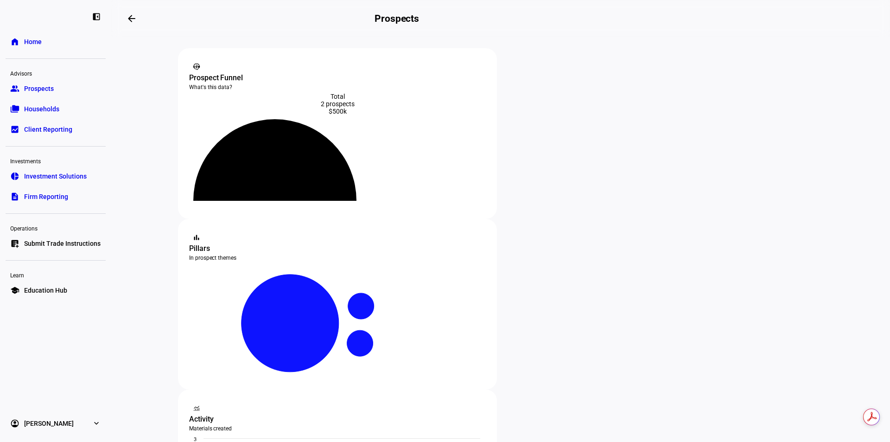
click at [242, 72] on div "Prospect Funnel" at bounding box center [337, 77] width 297 height 11
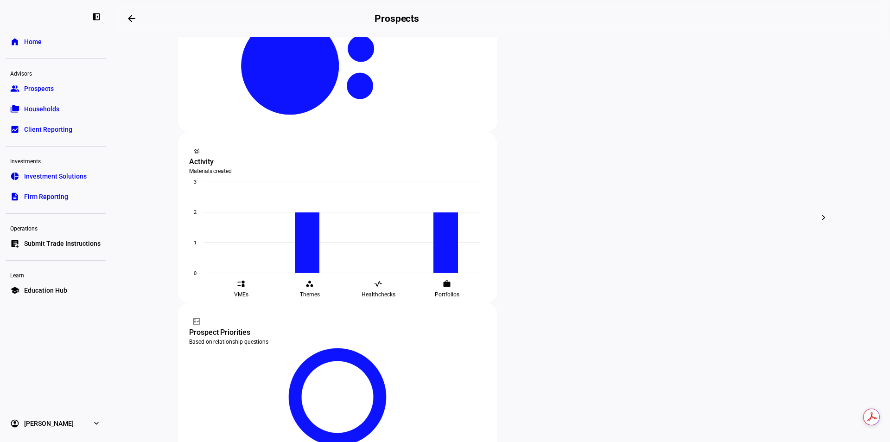
scroll to position [270, 0]
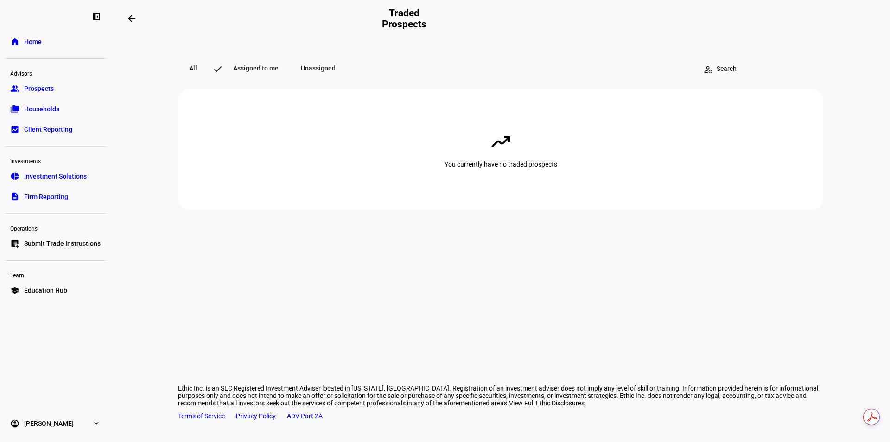
click at [32, 39] on span "Home" at bounding box center [33, 41] width 18 height 9
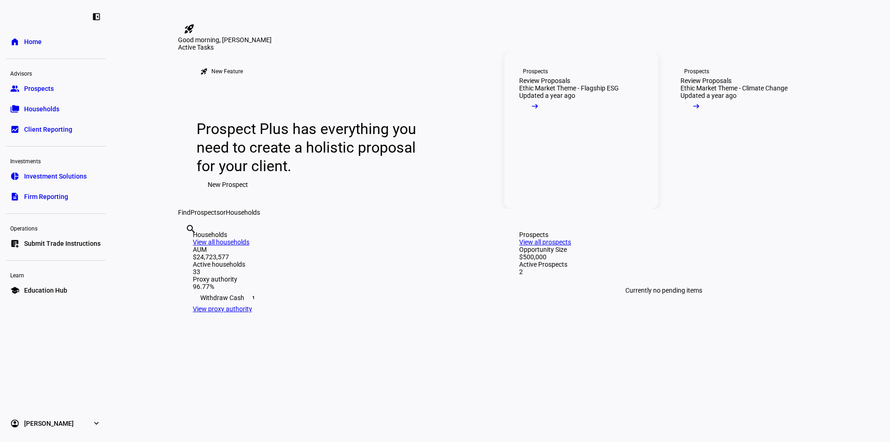
click at [534, 75] on div "Prospects" at bounding box center [535, 71] width 25 height 7
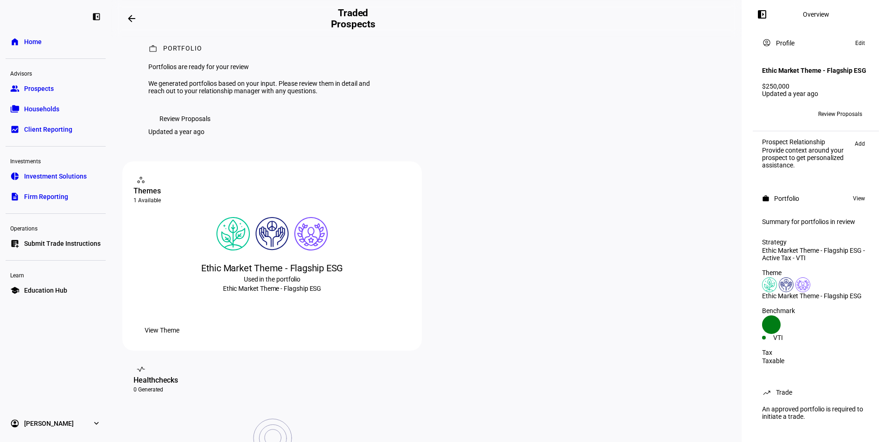
scroll to position [6, 0]
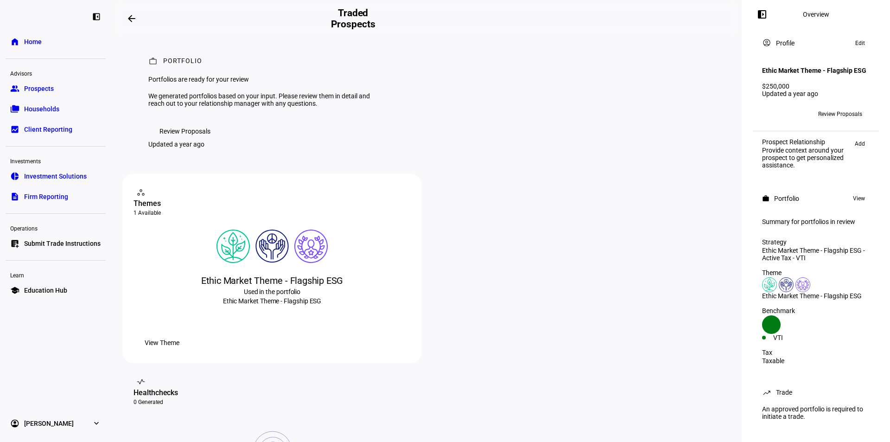
click at [780, 39] on div "Profile" at bounding box center [785, 42] width 19 height 7
click at [136, 20] on mat-icon "arrow_backwards" at bounding box center [131, 18] width 11 height 11
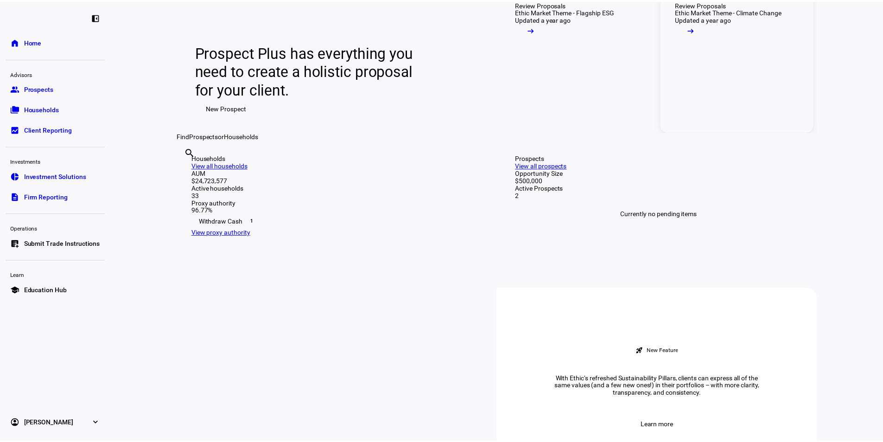
scroll to position [93, 0]
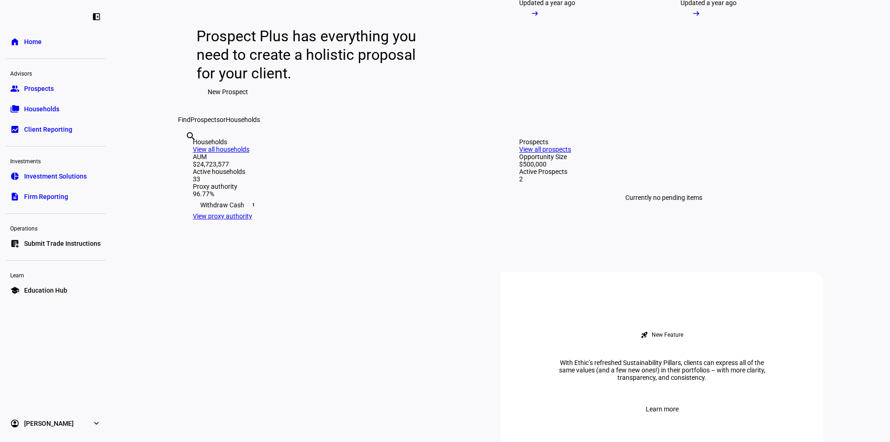
click at [187, 154] on input "text" at bounding box center [186, 148] width 2 height 11
type input "jeanne"
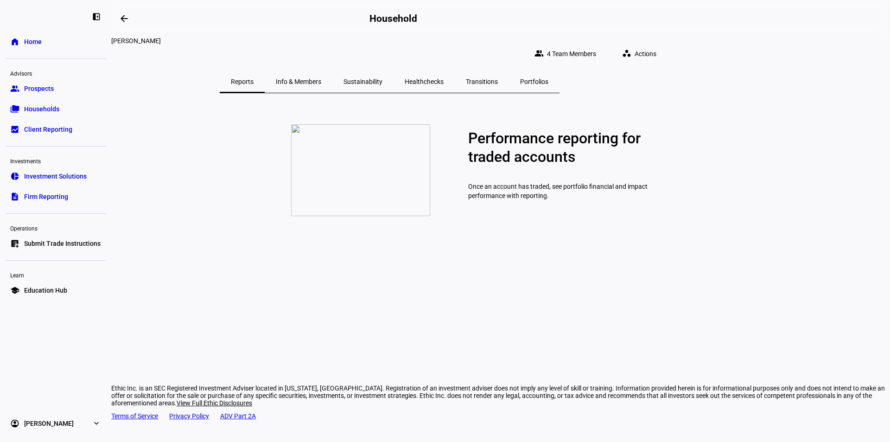
click at [656, 45] on span "Actions" at bounding box center [645, 53] width 22 height 19
click at [514, 103] on div at bounding box center [445, 221] width 890 height 442
click at [321, 78] on span "Info & Members" at bounding box center [298, 81] width 45 height 6
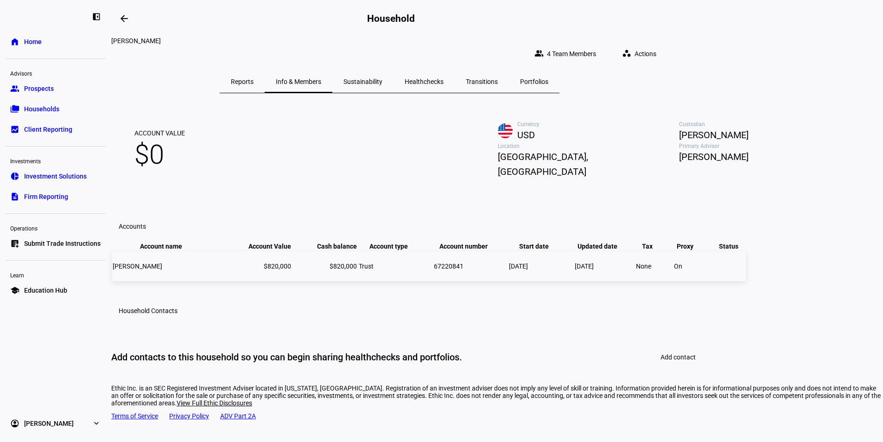
click at [357, 270] on span "$820,000" at bounding box center [342, 265] width 27 height 7
click at [253, 78] on span "Reports" at bounding box center [242, 81] width 23 height 6
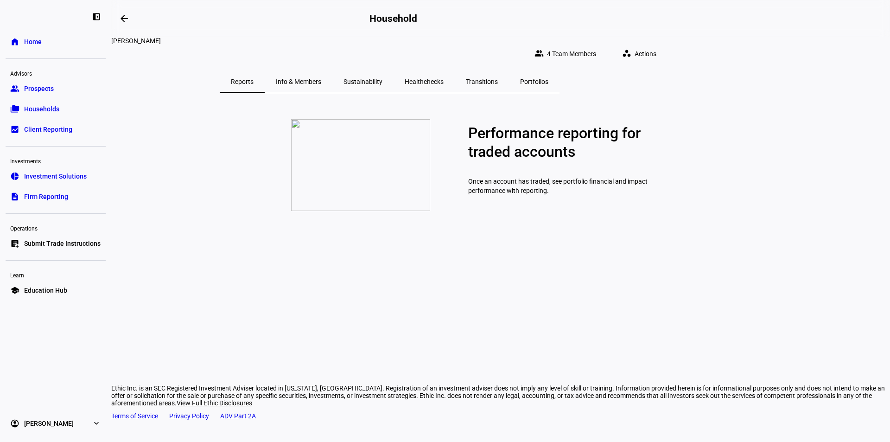
click at [382, 78] on span "Sustainability" at bounding box center [362, 81] width 39 height 6
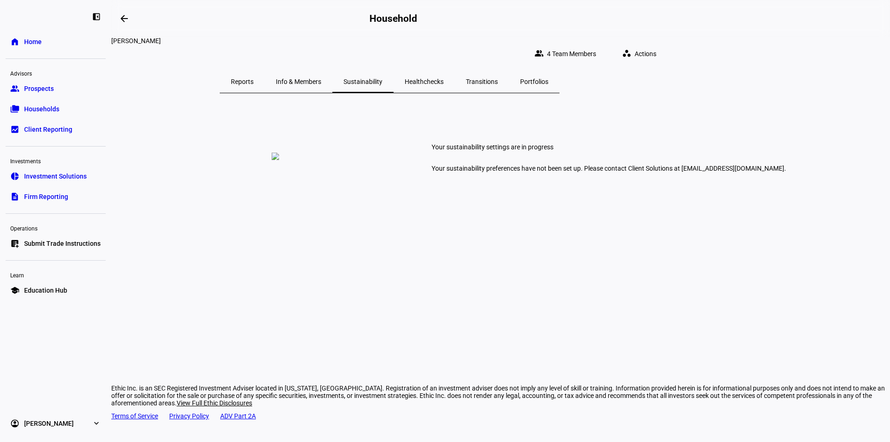
click at [443, 78] on span "Healthchecks" at bounding box center [424, 81] width 39 height 6
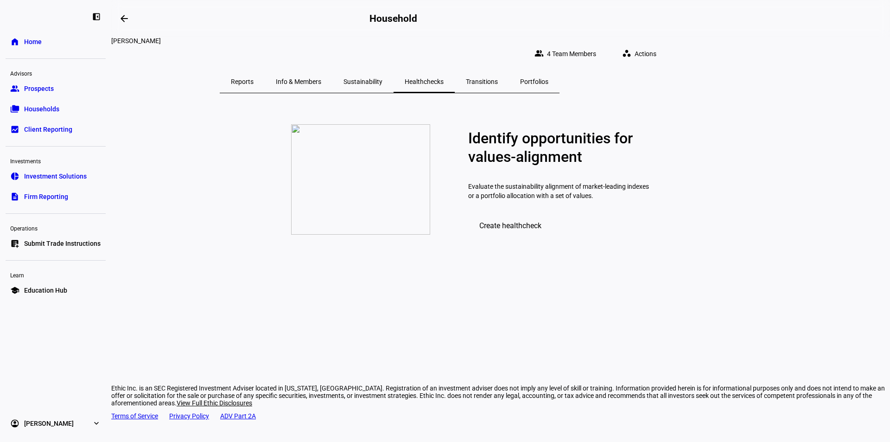
click at [498, 78] on span "Transitions" at bounding box center [482, 81] width 32 height 6
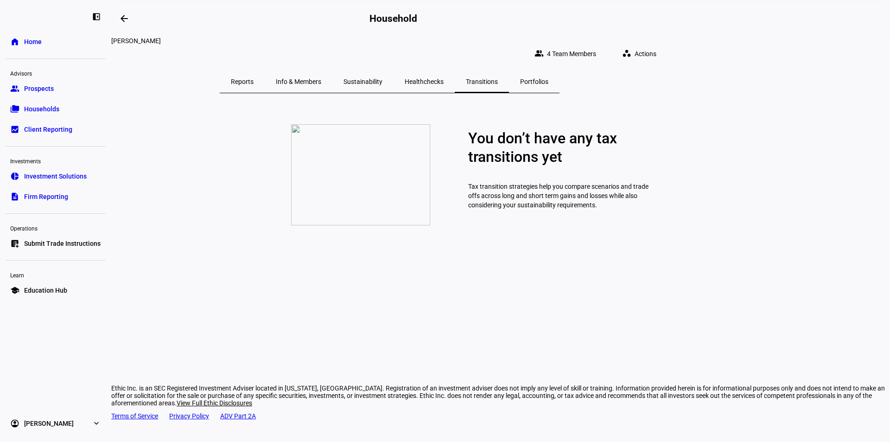
click at [443, 78] on span "Healthchecks" at bounding box center [424, 81] width 39 height 6
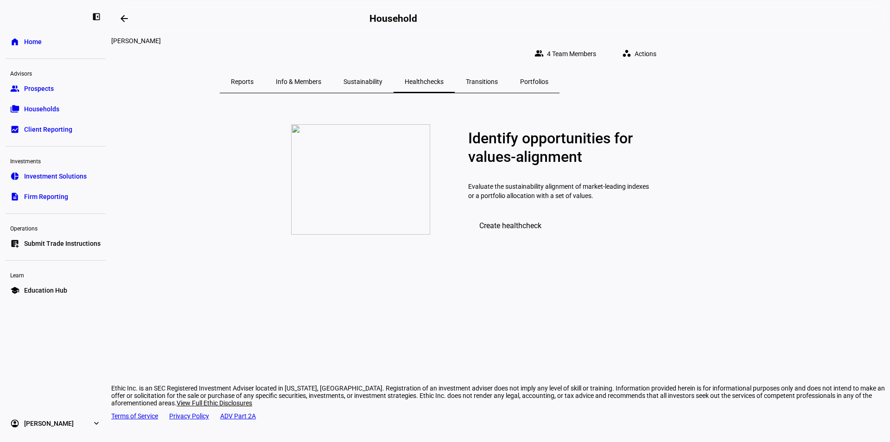
click at [498, 78] on span "Transitions" at bounding box center [482, 81] width 32 height 6
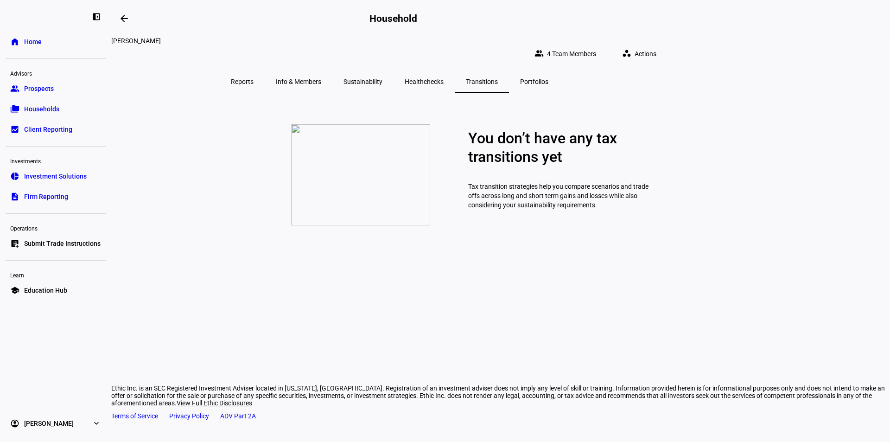
click at [548, 78] on span "Portfolios" at bounding box center [534, 81] width 28 height 6
click at [50, 87] on span "Prospects" at bounding box center [39, 88] width 30 height 9
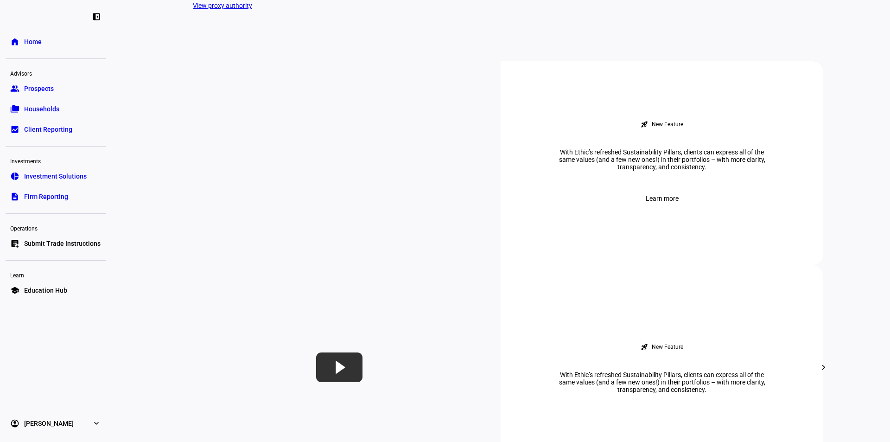
scroll to position [324, 0]
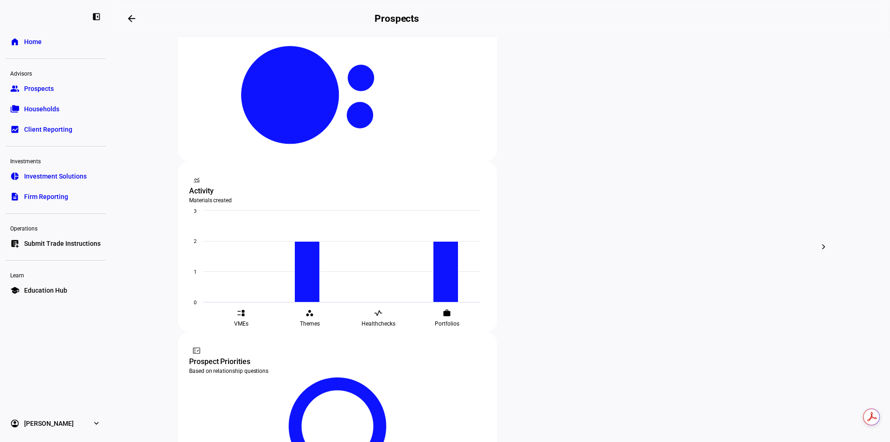
scroll to position [223, 0]
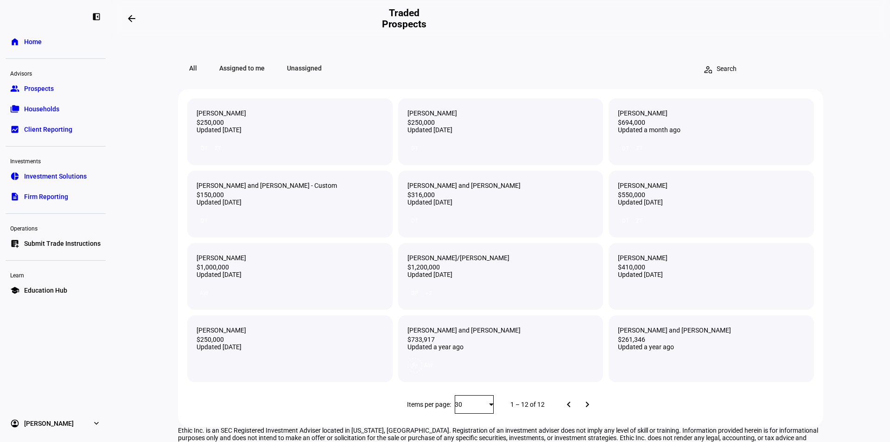
click at [187, 64] on span "All" at bounding box center [193, 68] width 30 height 19
click at [41, 113] on span "Households" at bounding box center [41, 108] width 35 height 9
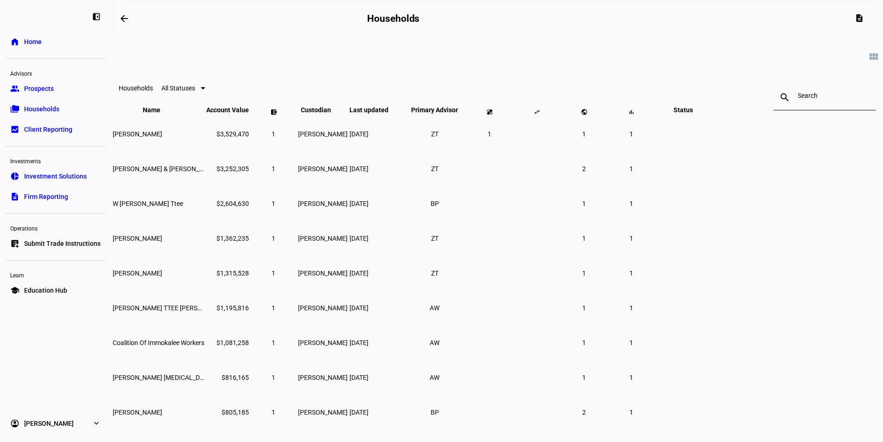
scroll to position [46, 0]
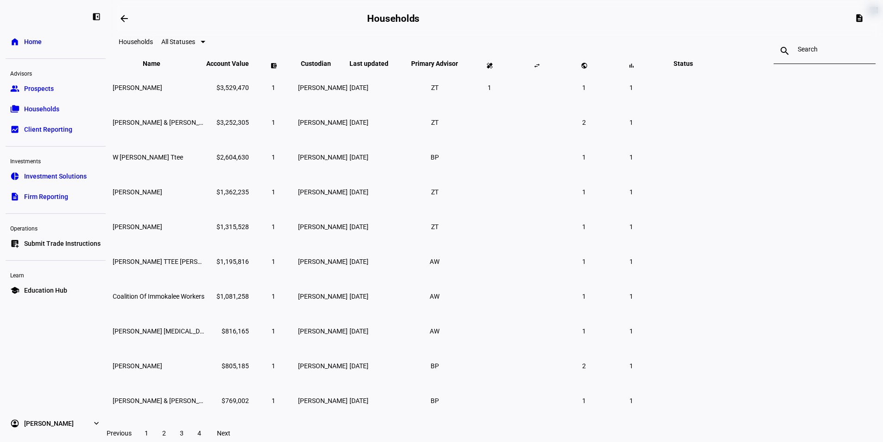
click at [798, 53] on input at bounding box center [825, 48] width 54 height 7
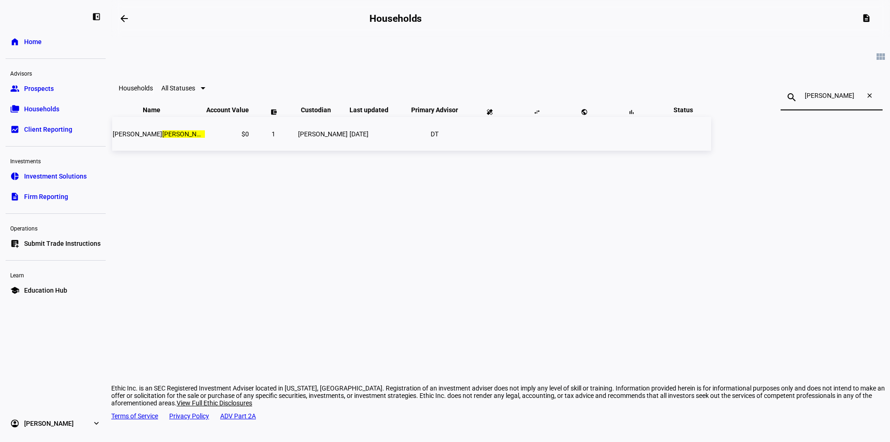
type input "[PERSON_NAME]"
click at [249, 151] on td "$0" at bounding box center [228, 134] width 44 height 34
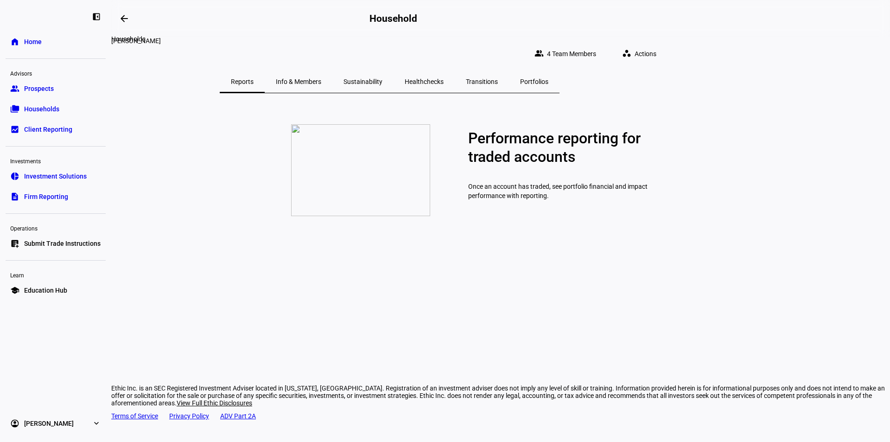
click at [127, 17] on mat-icon "arrow_backwards" at bounding box center [124, 18] width 11 height 11
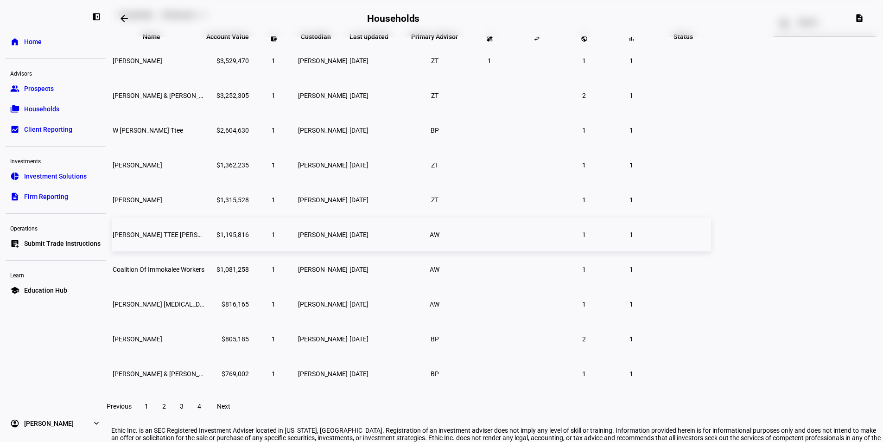
scroll to position [126, 0]
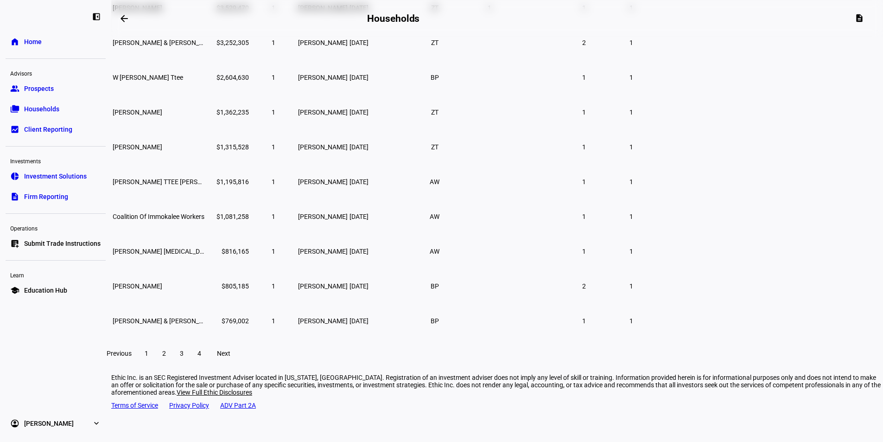
click at [208, 364] on span at bounding box center [199, 353] width 17 height 22
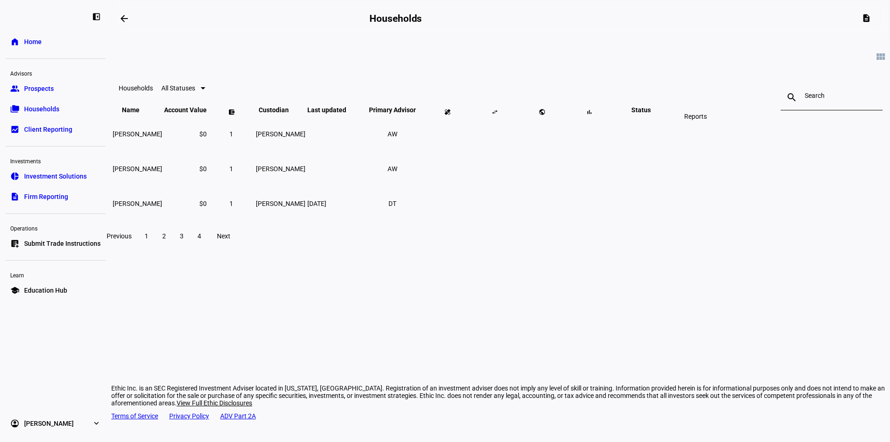
click at [600, 123] on span at bounding box center [589, 112] width 22 height 22
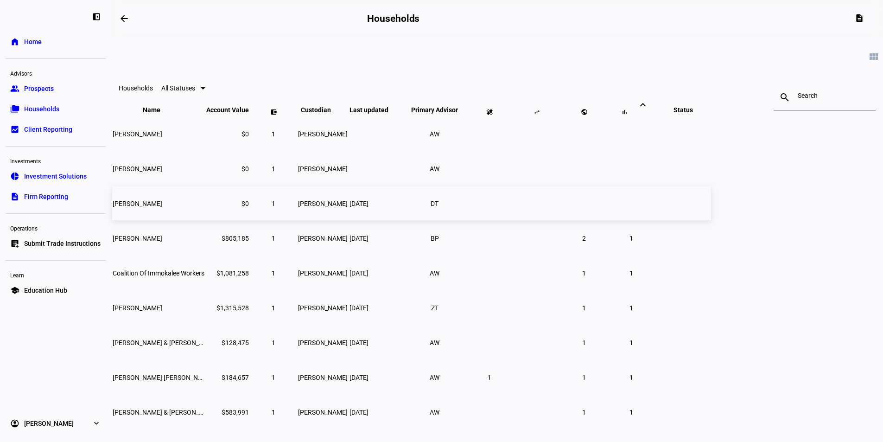
click at [297, 220] on td "1" at bounding box center [273, 203] width 46 height 34
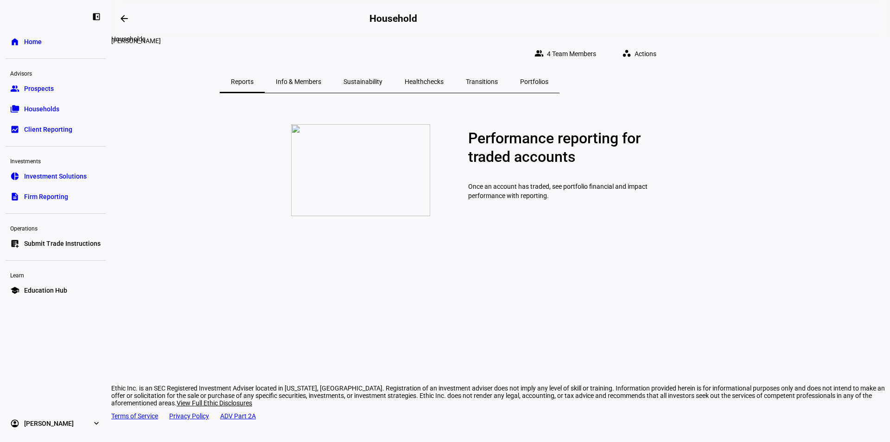
click at [128, 15] on mat-icon "arrow_backwards" at bounding box center [124, 18] width 11 height 11
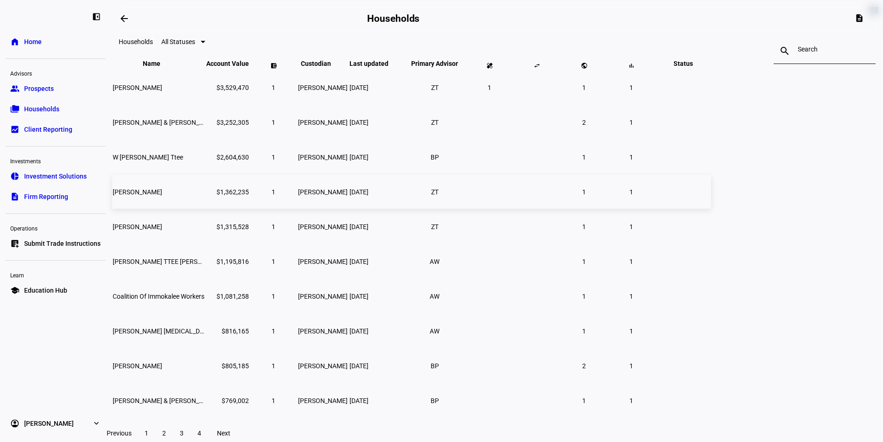
scroll to position [126, 0]
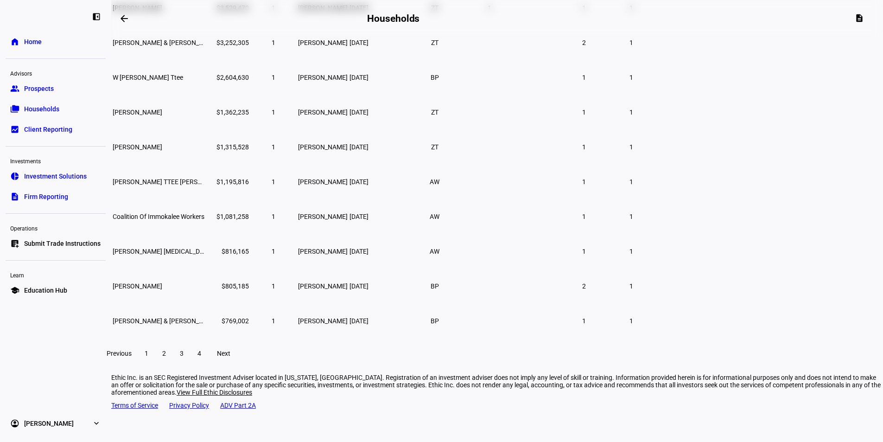
click at [238, 360] on span at bounding box center [224, 353] width 30 height 22
click at [230, 357] on span "Next" at bounding box center [223, 352] width 13 height 7
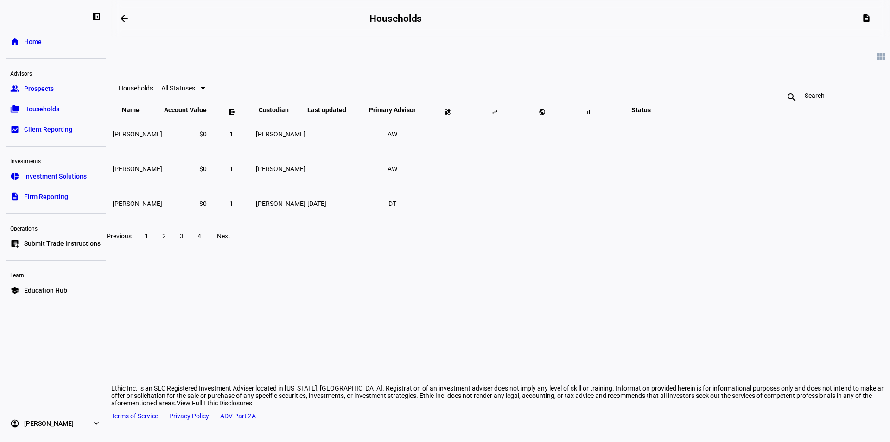
click at [41, 93] on link "group Prospects" at bounding box center [56, 88] width 100 height 19
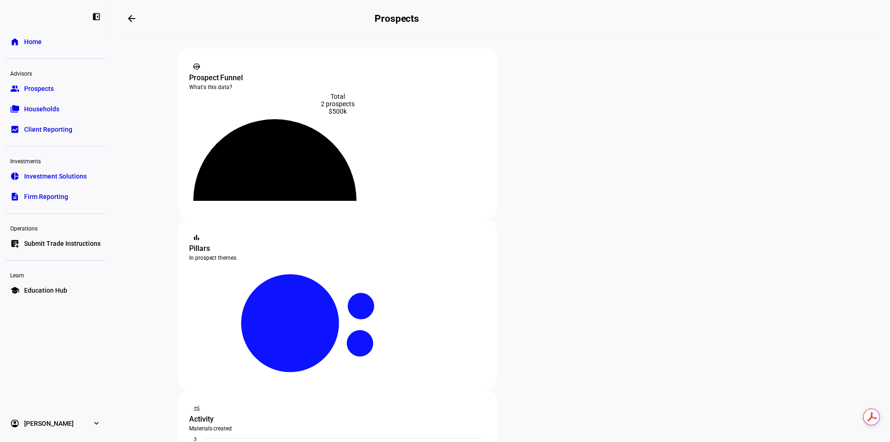
click at [238, 72] on div "Prospect Funnel" at bounding box center [337, 77] width 297 height 11
click at [477, 69] on icon at bounding box center [478, 66] width 5 height 5
click at [136, 19] on mat-icon "arrow_backwards" at bounding box center [131, 18] width 11 height 11
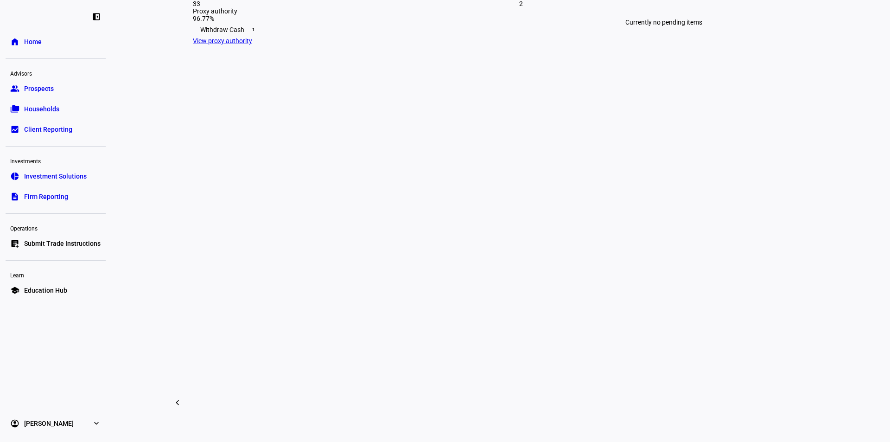
scroll to position [222, 0]
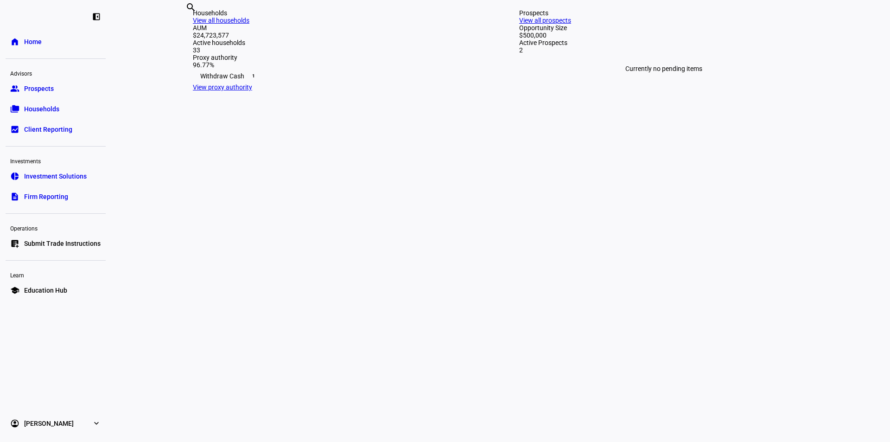
click at [571, 24] on link "View all prospects" at bounding box center [545, 20] width 52 height 7
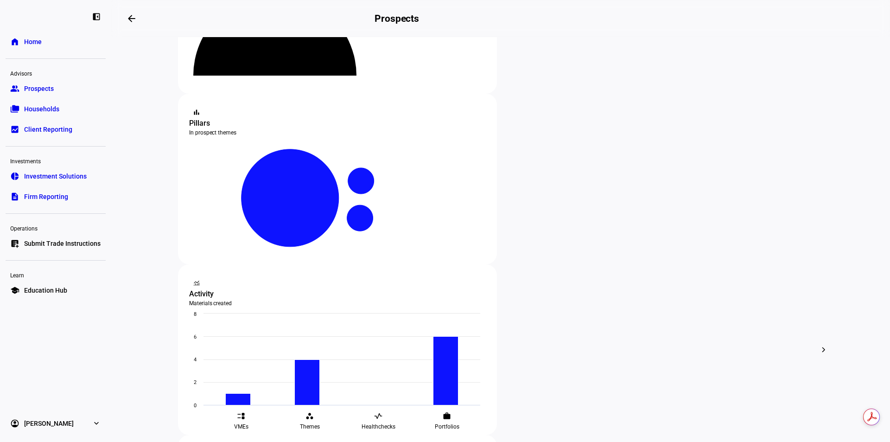
scroll to position [139, 0]
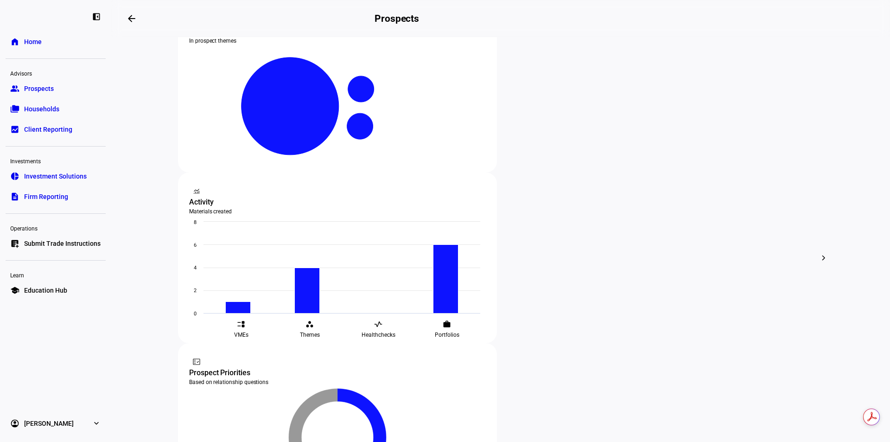
scroll to position [270, 0]
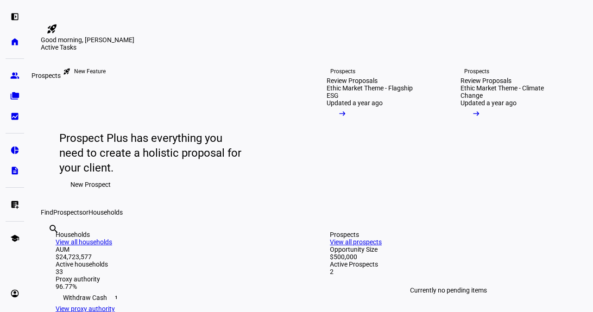
click at [17, 77] on eth-mat-symbol "group" at bounding box center [14, 75] width 9 height 9
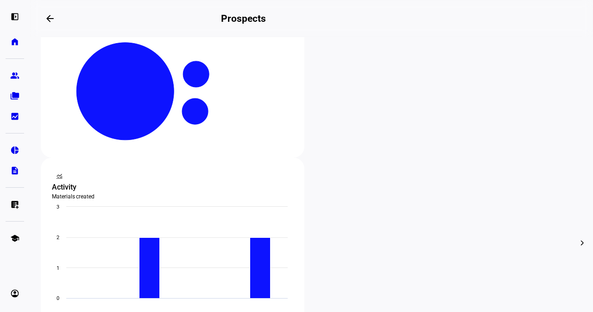
scroll to position [185, 0]
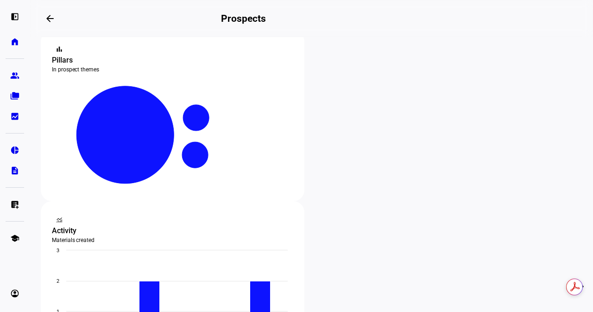
scroll to position [185, 0]
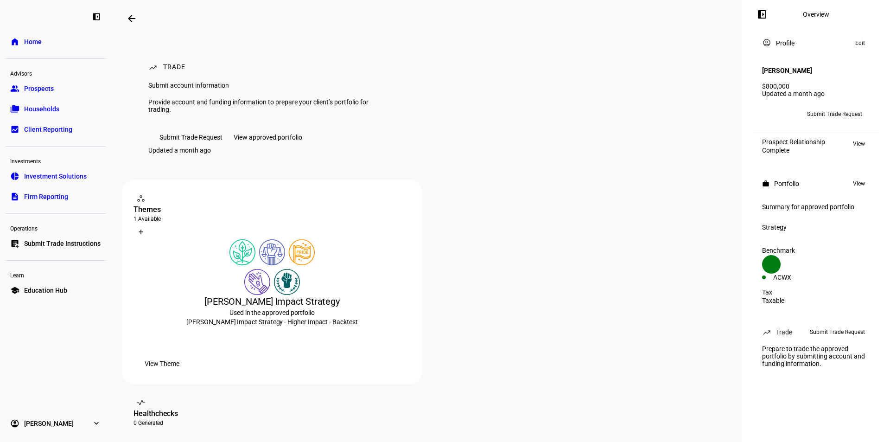
click at [200, 146] on span "Submit Trade Request" at bounding box center [190, 137] width 63 height 19
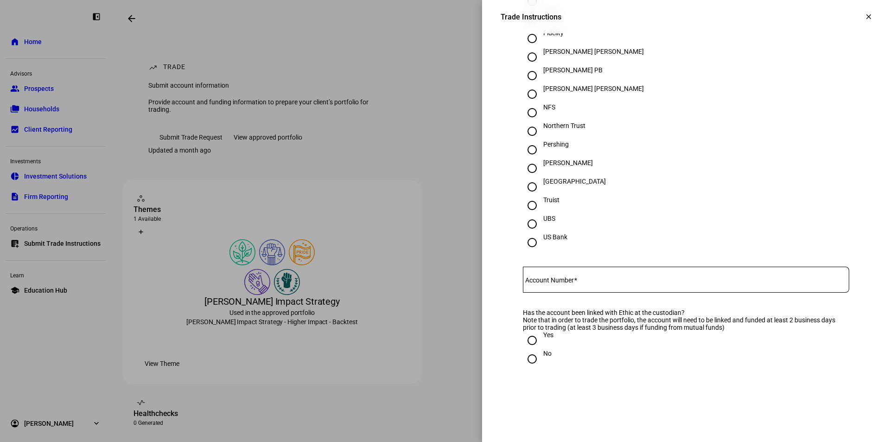
scroll to position [324, 0]
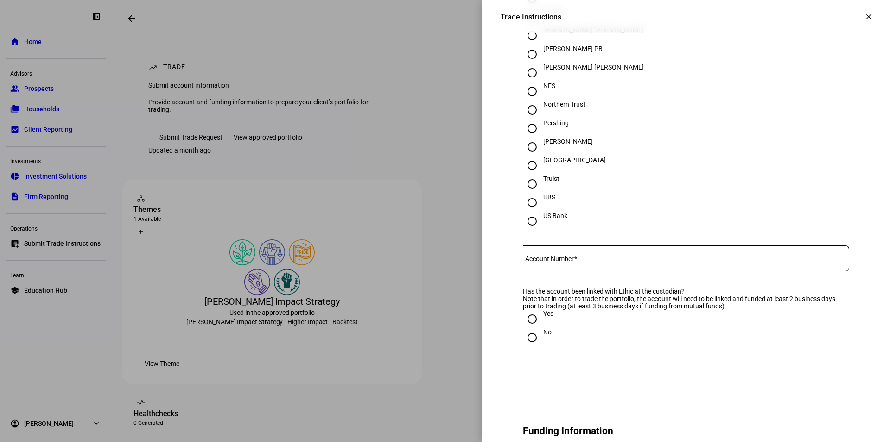
click at [525, 328] on input "Yes" at bounding box center [532, 319] width 19 height 19
radio input "true"
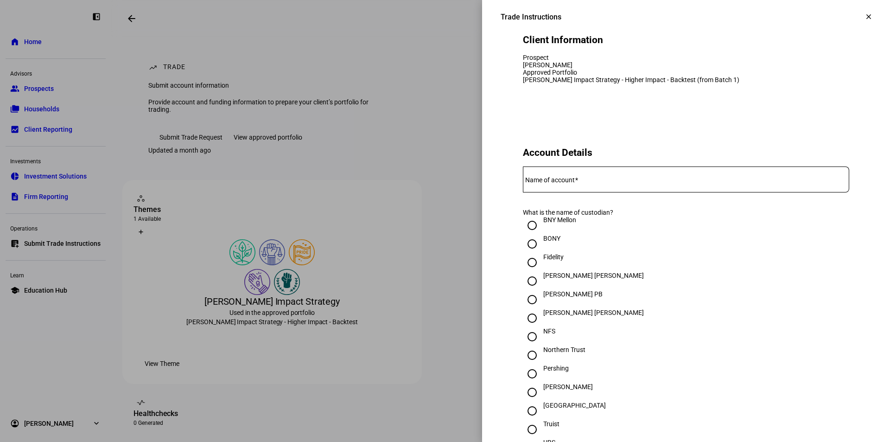
scroll to position [0, 0]
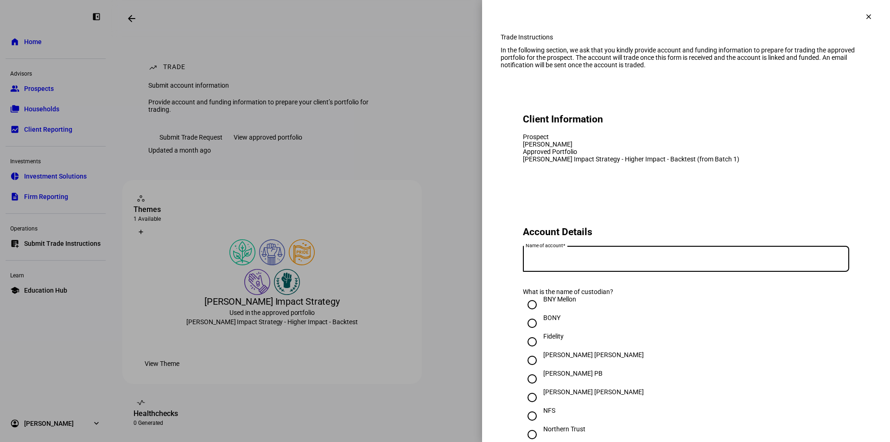
click at [588, 260] on input "Name of account" at bounding box center [686, 256] width 326 height 7
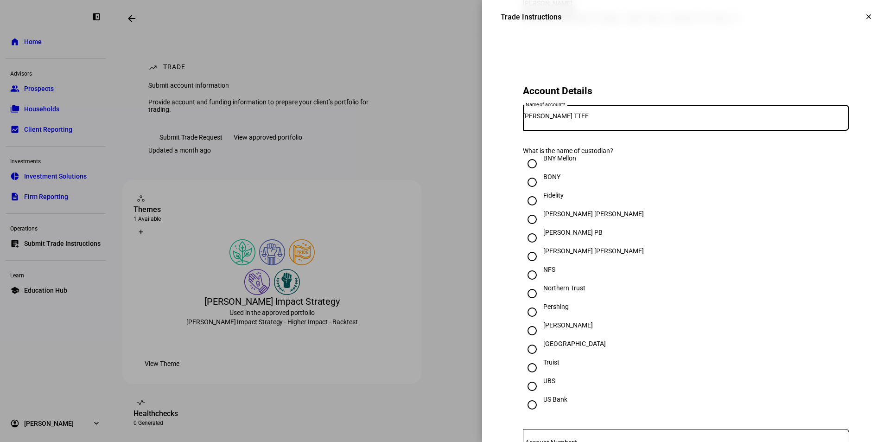
scroll to position [185, 0]
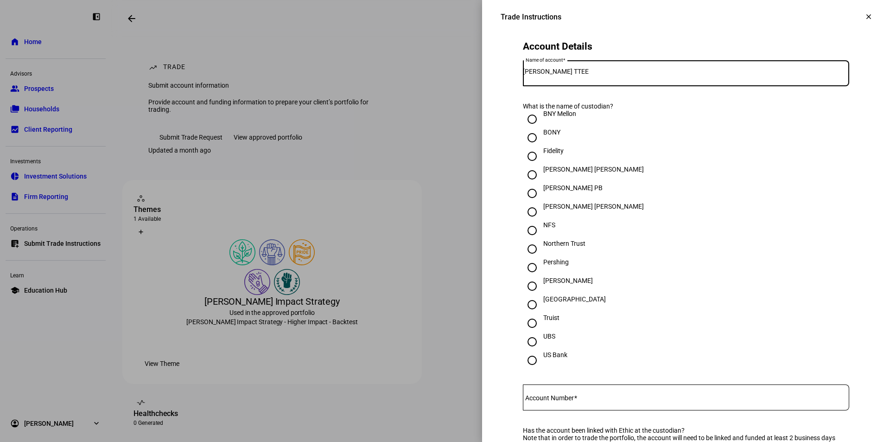
type input "Jeanne Kay TTEE"
click at [526, 295] on input "Schwab" at bounding box center [532, 286] width 19 height 19
radio input "true"
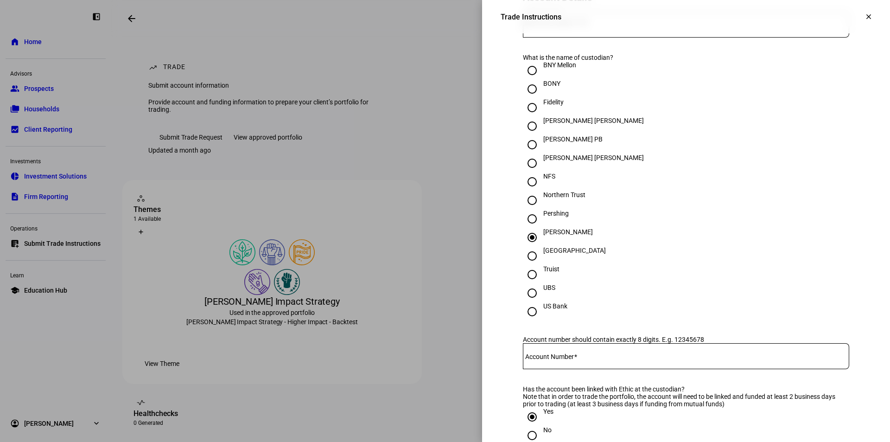
scroll to position [417, 0]
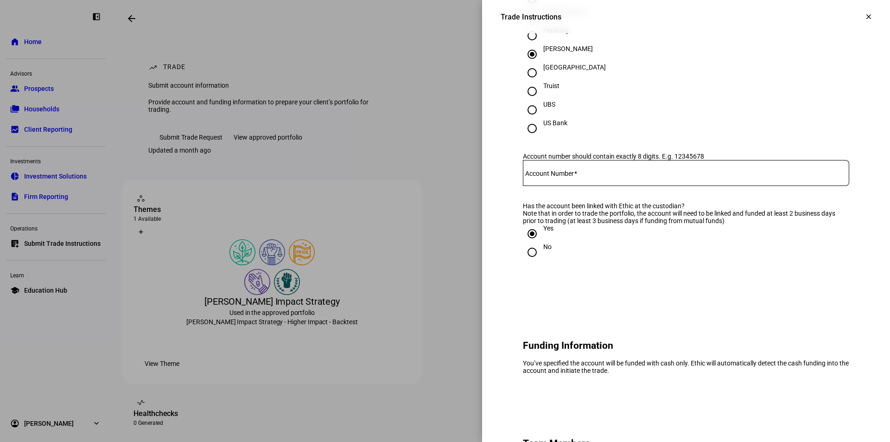
click at [560, 177] on mat-label "Account Number" at bounding box center [549, 173] width 49 height 7
click at [560, 175] on input "Account Number" at bounding box center [686, 170] width 326 height 7
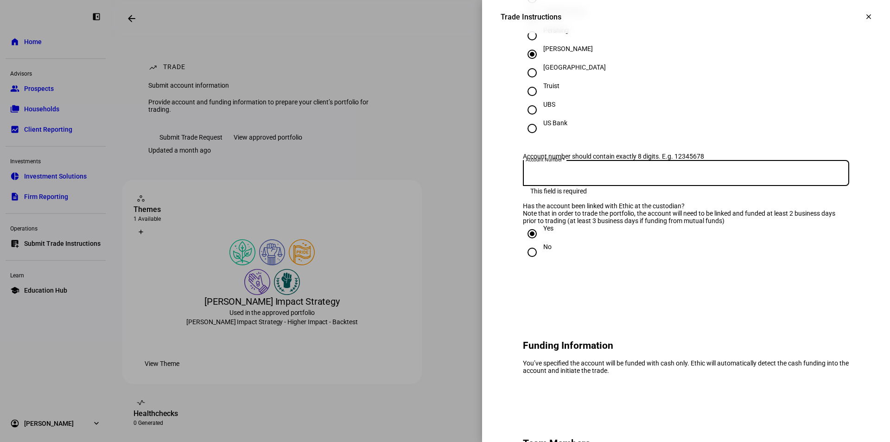
paste input "6722-0841"
click at [542, 175] on input "6722-0841" at bounding box center [686, 170] width 326 height 7
type input "67220841"
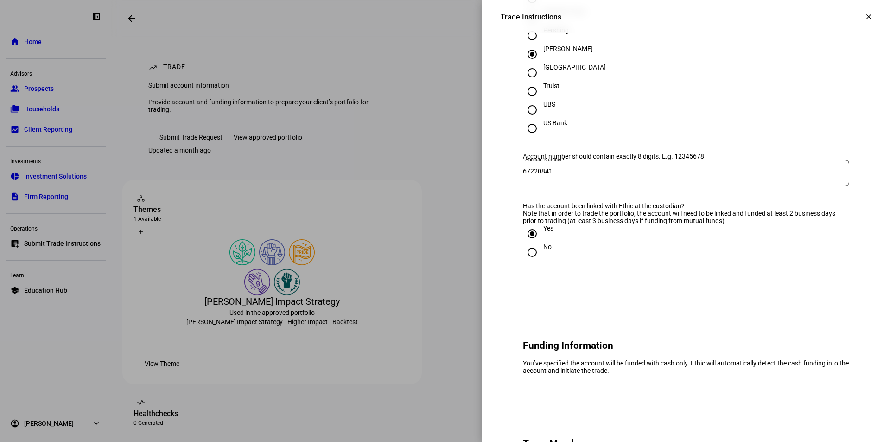
click at [619, 261] on div "No" at bounding box center [686, 252] width 326 height 19
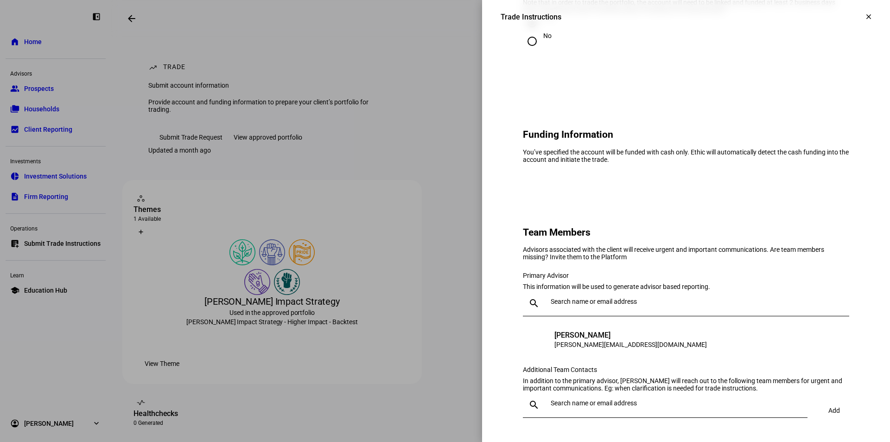
scroll to position [649, 0]
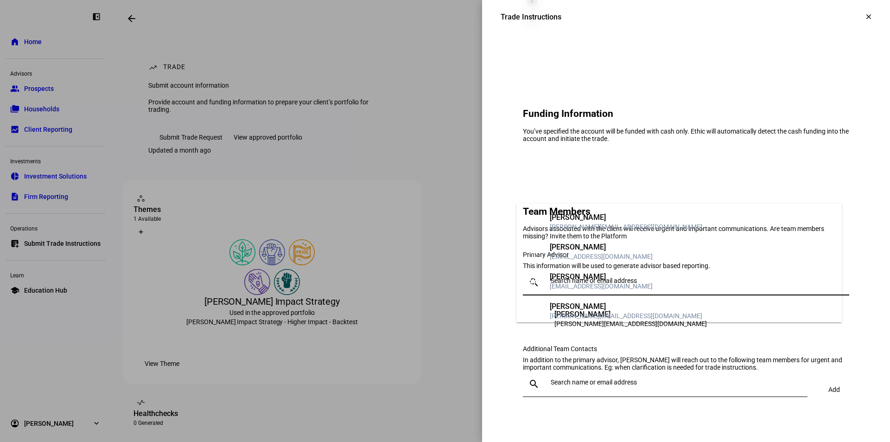
click at [554, 284] on input "text" at bounding box center [698, 280] width 295 height 7
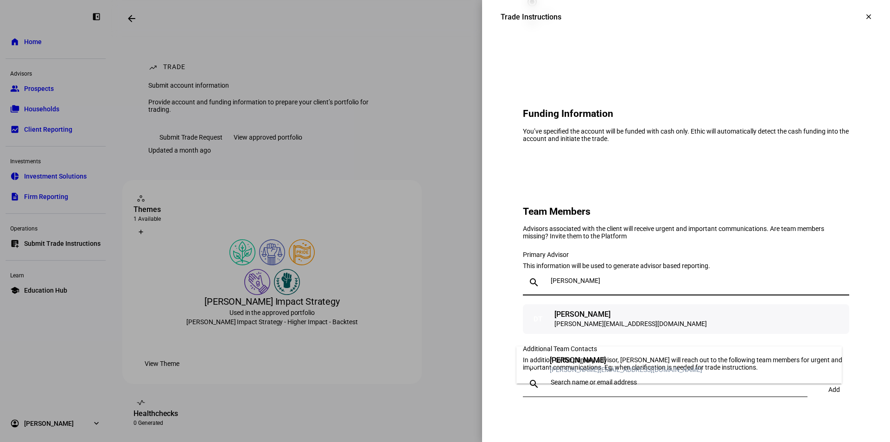
type input "jess"
click at [602, 366] on div "jess@valuesadded.com" at bounding box center [626, 369] width 152 height 9
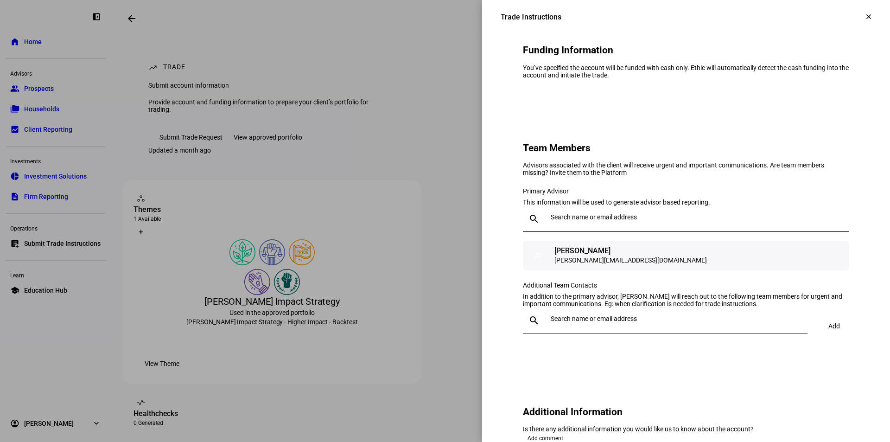
scroll to position [741, 0]
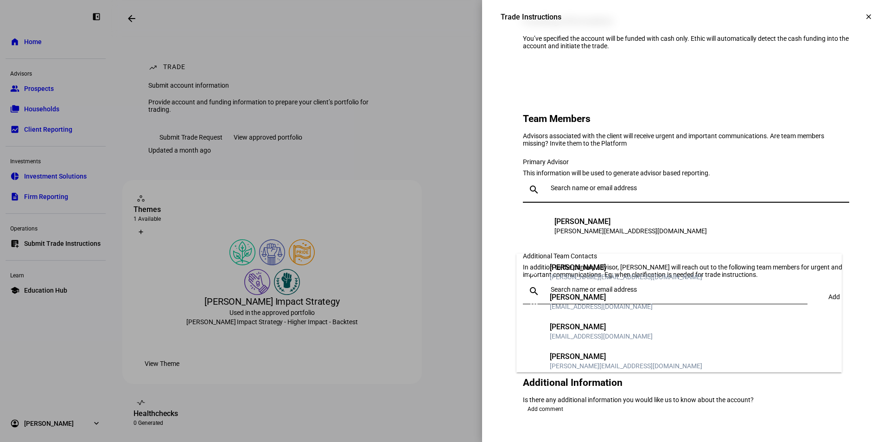
click at [587, 191] on input "text" at bounding box center [698, 187] width 295 height 7
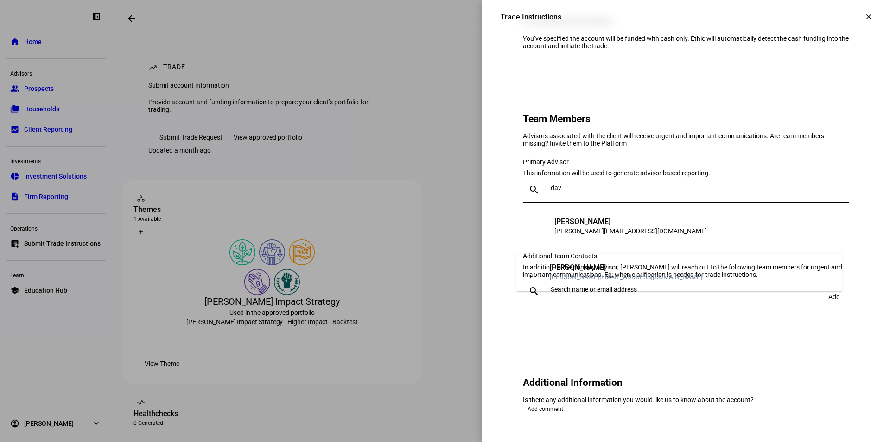
type input "dav"
click at [589, 268] on div "David Tenerelli" at bounding box center [626, 267] width 152 height 9
click at [645, 241] on div "DT David Tenerelli david@valuesadded.com" at bounding box center [686, 226] width 326 height 30
click at [635, 260] on div "Additional Team Contacts" at bounding box center [686, 255] width 326 height 7
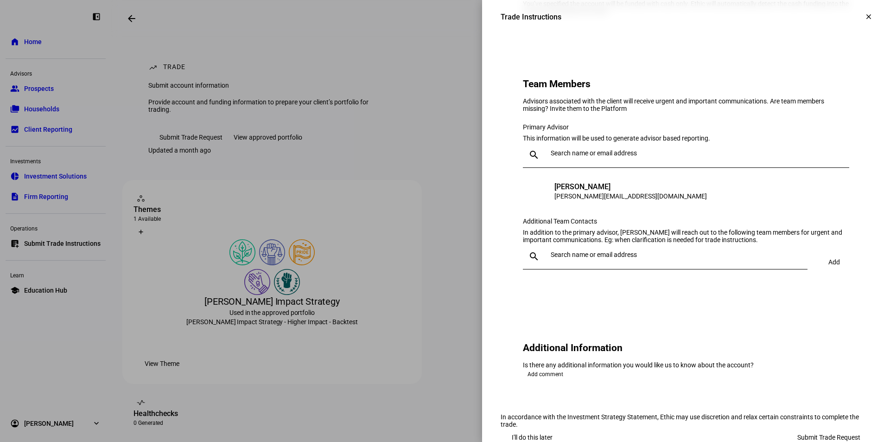
scroll to position [834, 0]
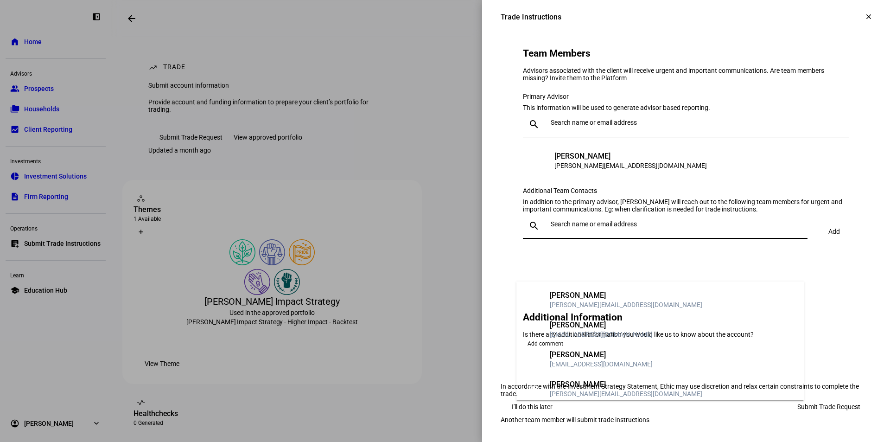
click at [569, 228] on input "text" at bounding box center [677, 223] width 253 height 7
click at [593, 291] on div "Acie Clayborne III" at bounding box center [626, 295] width 152 height 9
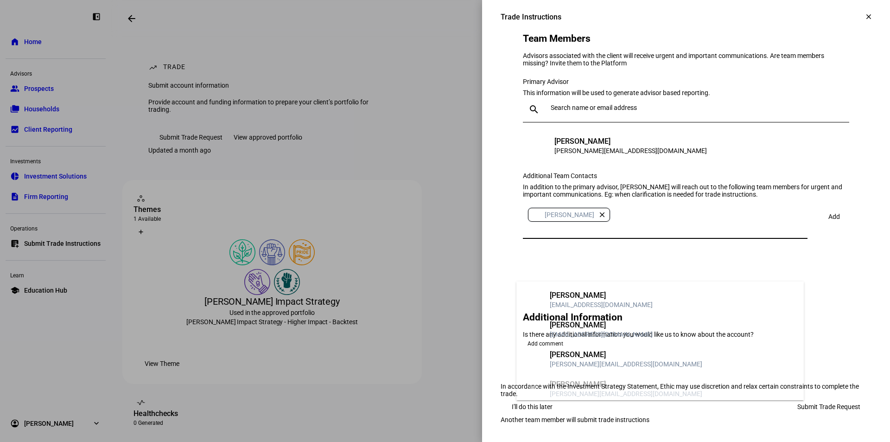
type input "h"
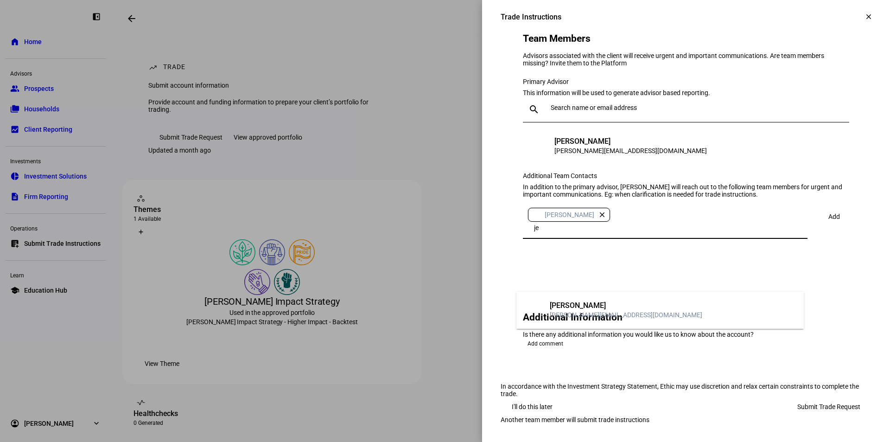
type input "je"
click at [602, 306] on div "[PERSON_NAME]" at bounding box center [626, 305] width 152 height 9
click at [593, 270] on eth-form-card "Team Members Advisors associated with the client will receive urgent and import…" at bounding box center [685, 136] width 371 height 267
click at [818, 224] on span at bounding box center [833, 216] width 31 height 22
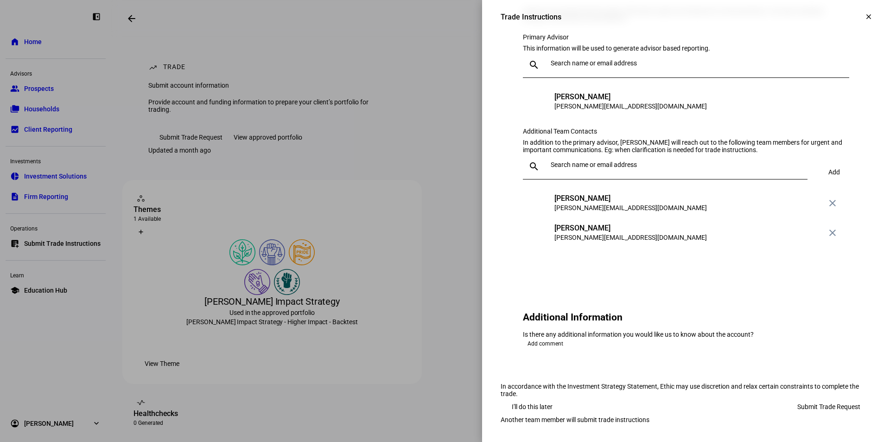
scroll to position [987, 0]
click at [820, 397] on span "Submit Trade Request" at bounding box center [828, 406] width 63 height 19
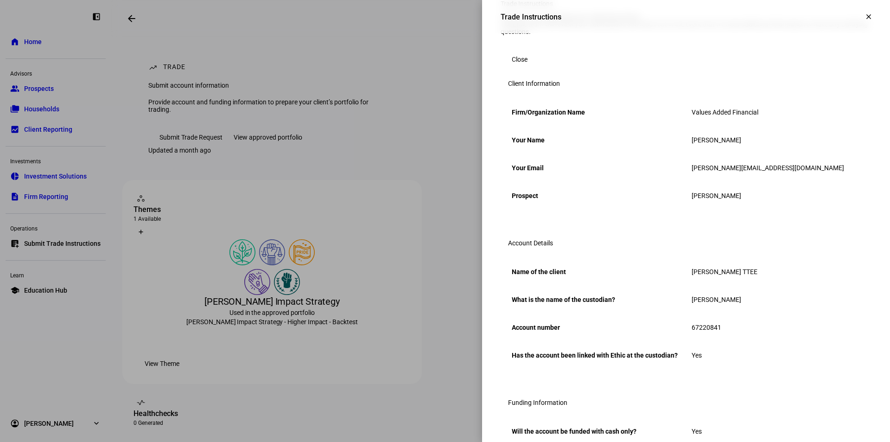
scroll to position [0, 0]
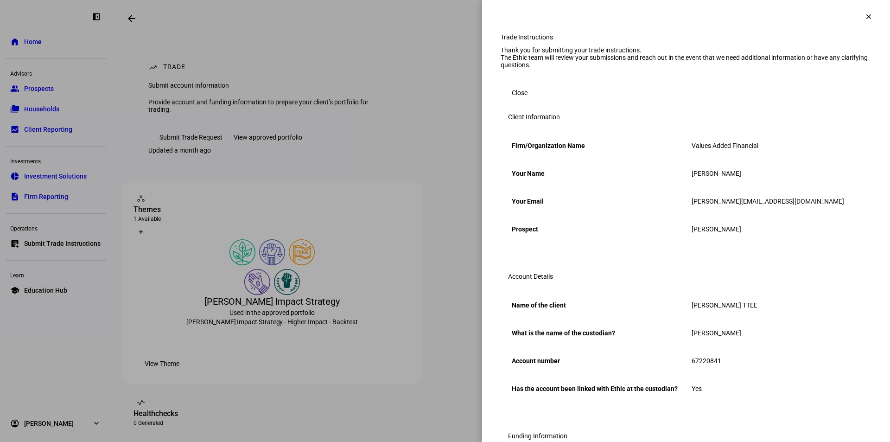
click at [864, 14] on mat-icon "clear" at bounding box center [868, 17] width 8 height 8
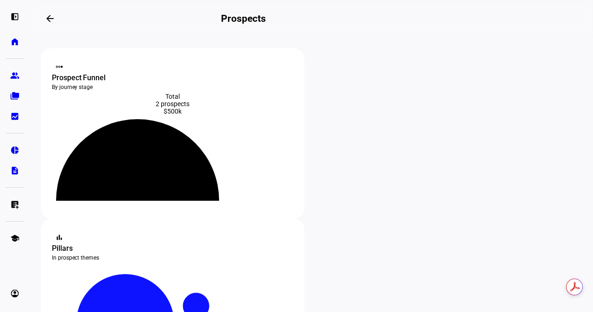
scroll to position [185, 0]
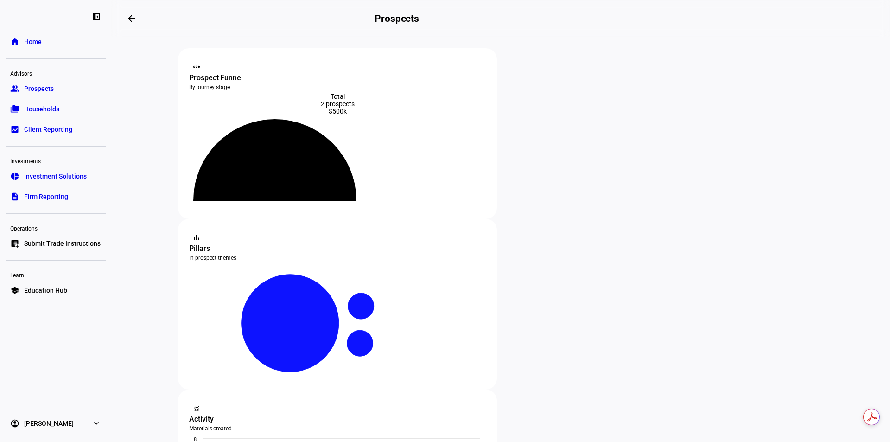
scroll to position [270, 0]
